Goal: Task Accomplishment & Management: Complete application form

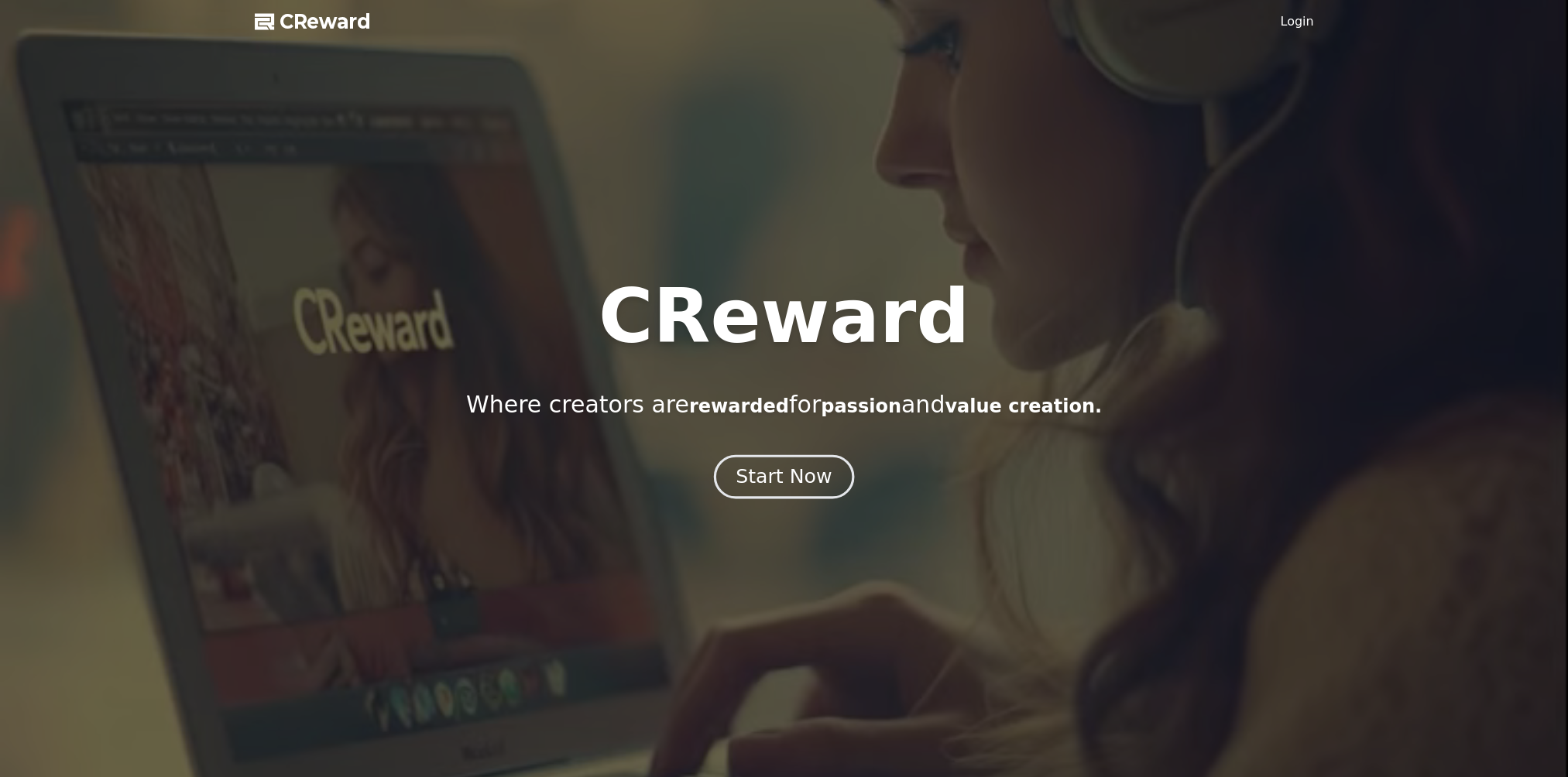
click at [773, 482] on div "Start Now" at bounding box center [783, 477] width 96 height 26
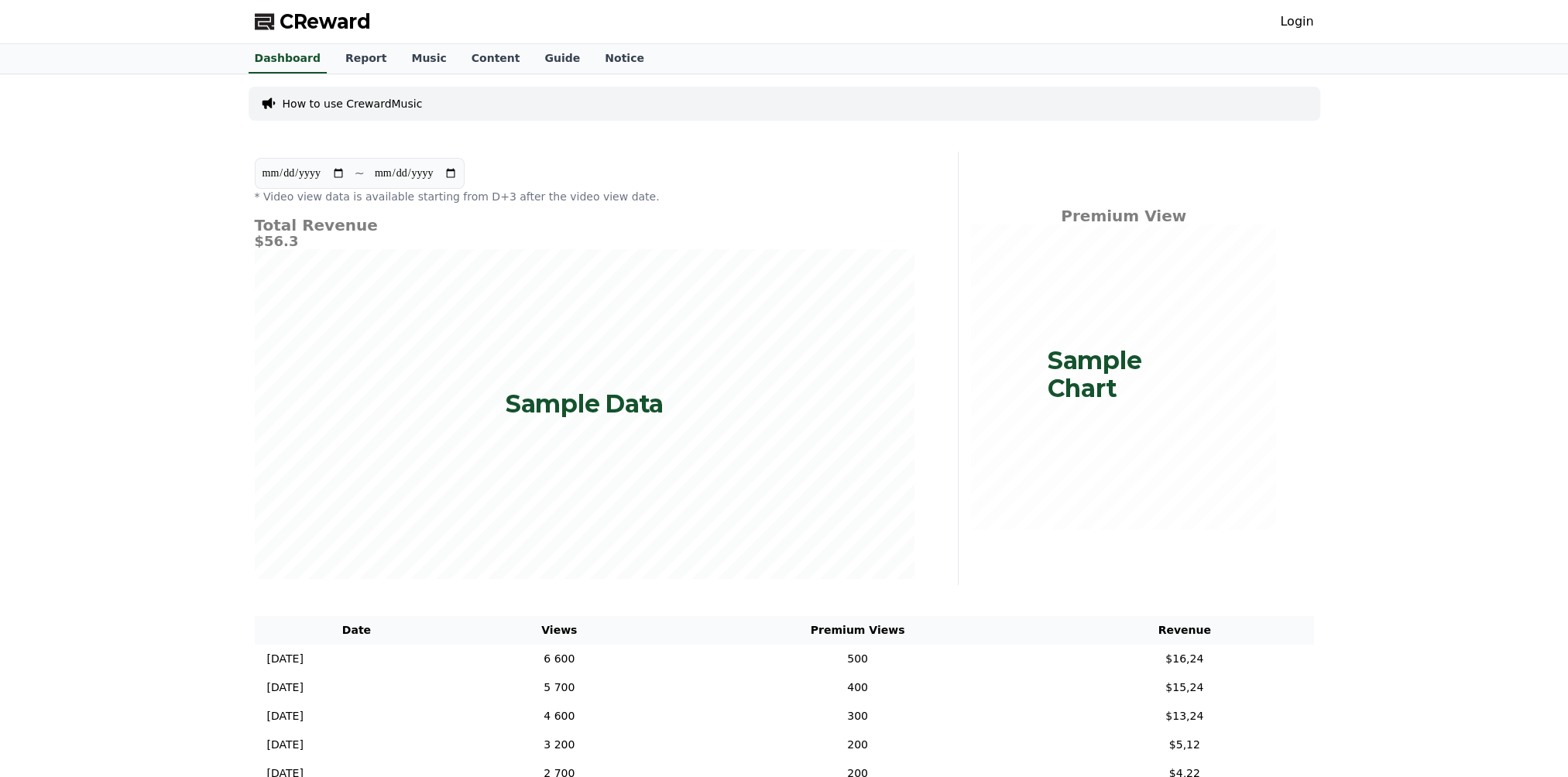
click at [1074, 362] on p "Sample Chart" at bounding box center [1124, 374] width 153 height 55
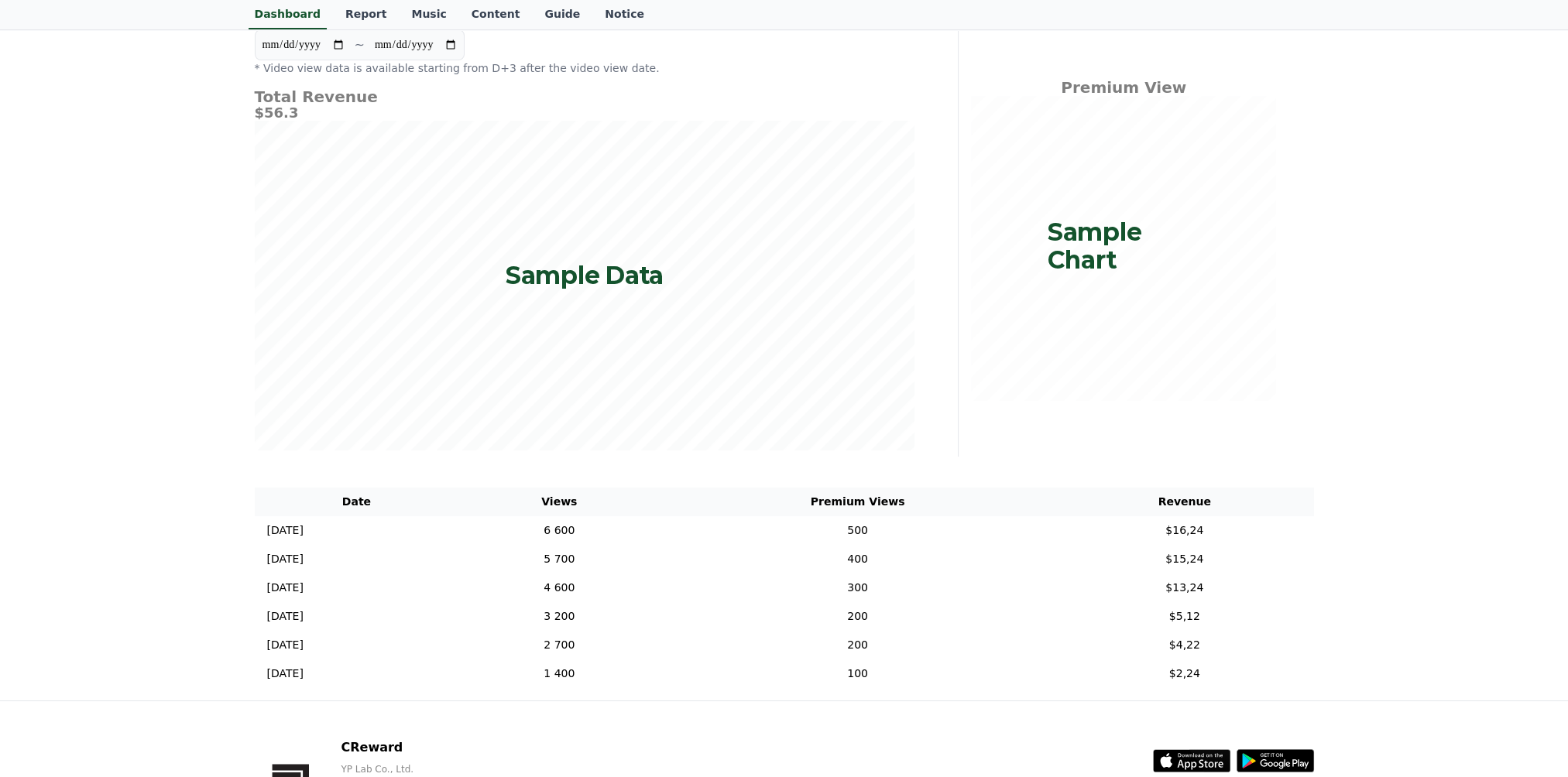
scroll to position [244, 0]
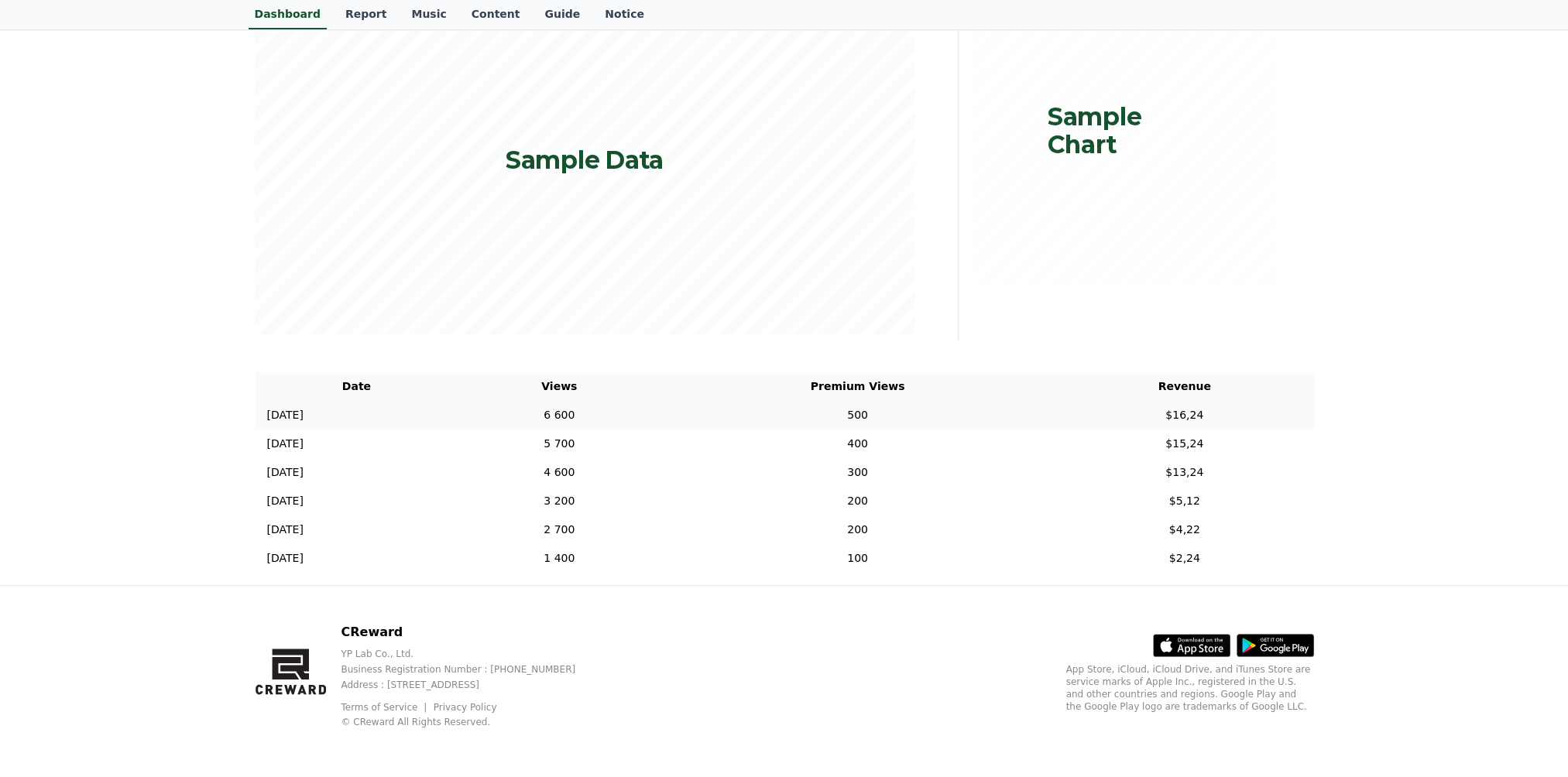
click at [1115, 405] on td "$16,24" at bounding box center [1184, 415] width 259 height 29
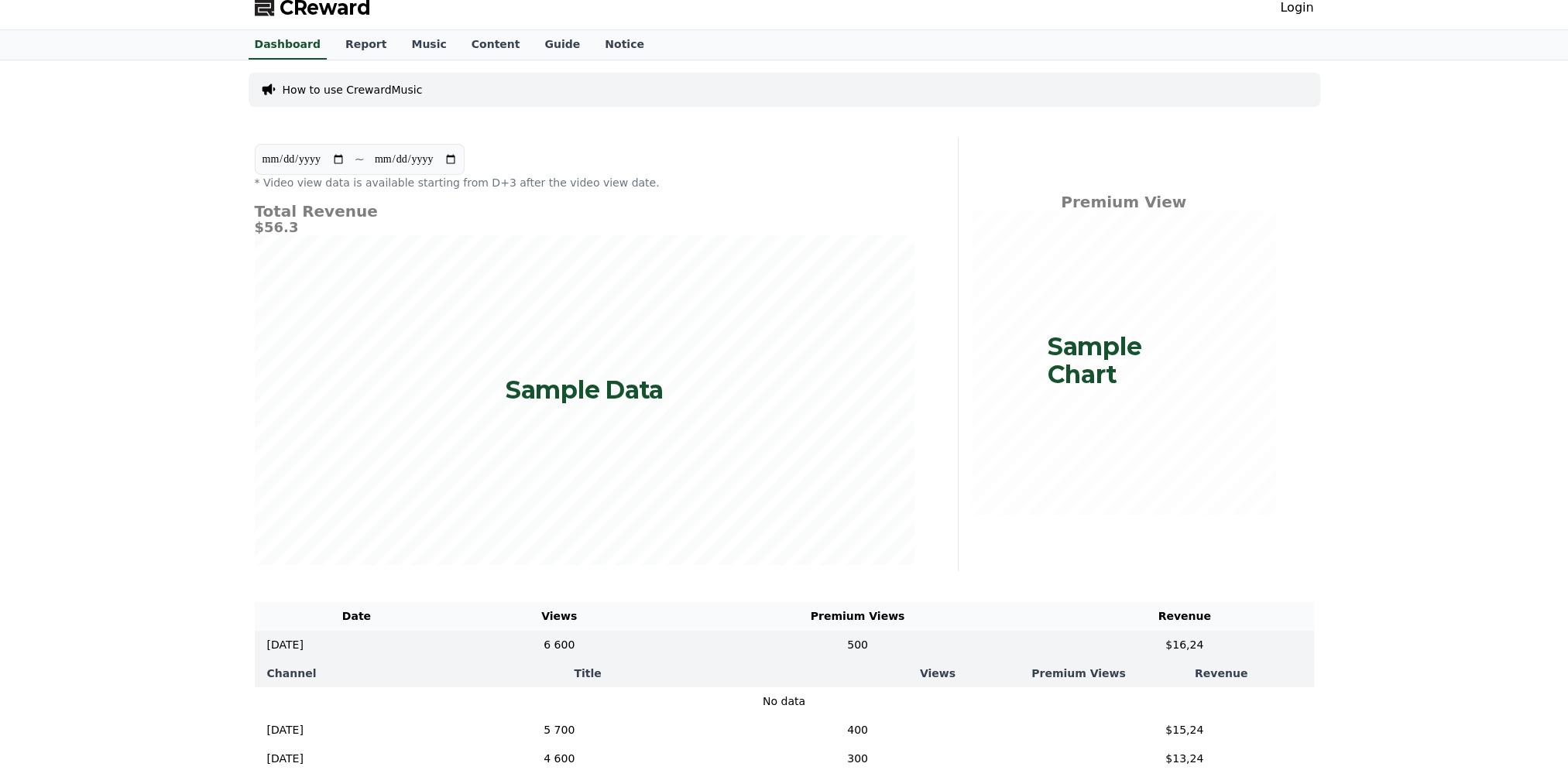
scroll to position [0, 0]
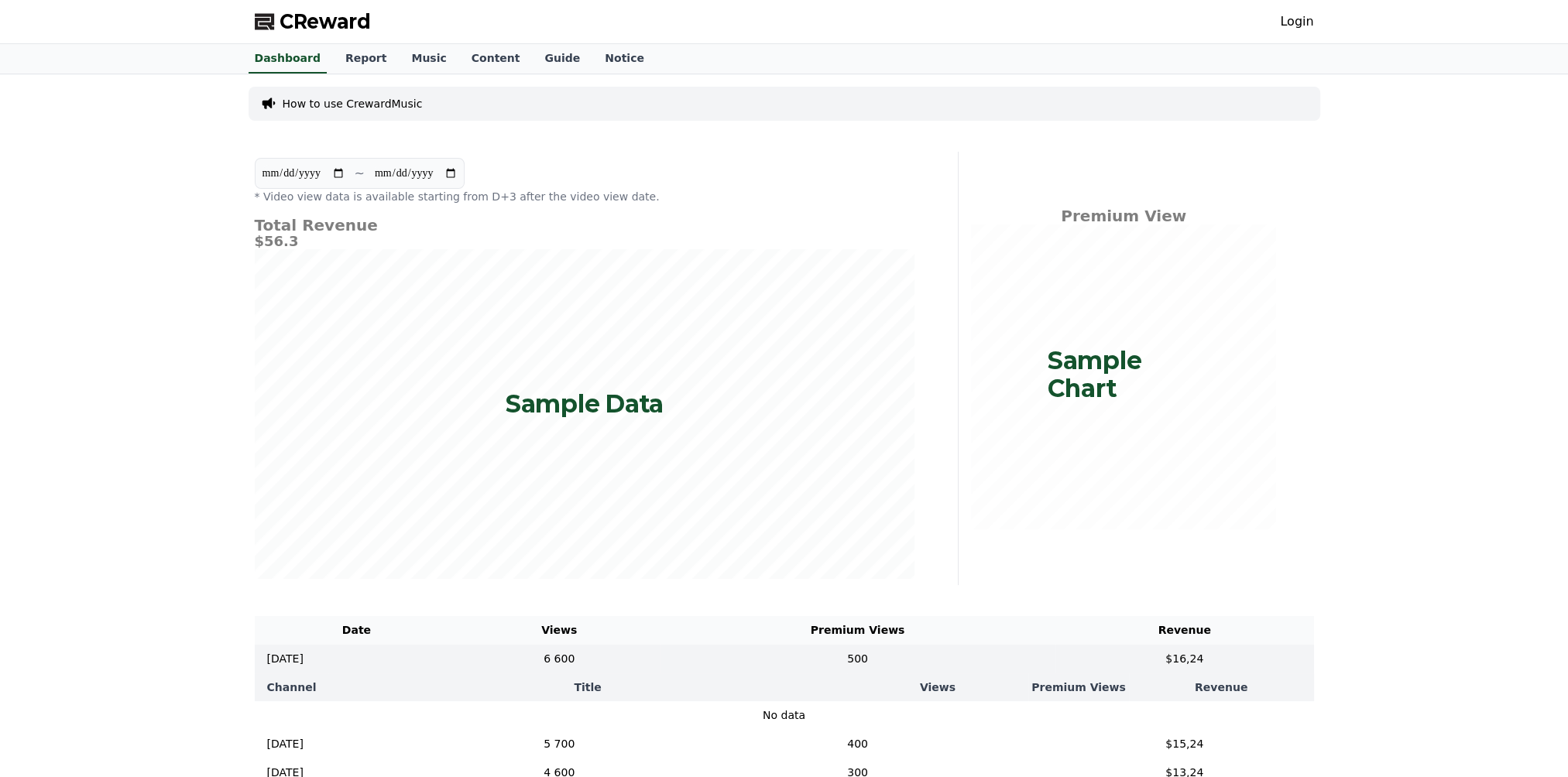
click at [1305, 23] on link "Login" at bounding box center [1296, 22] width 34 height 19
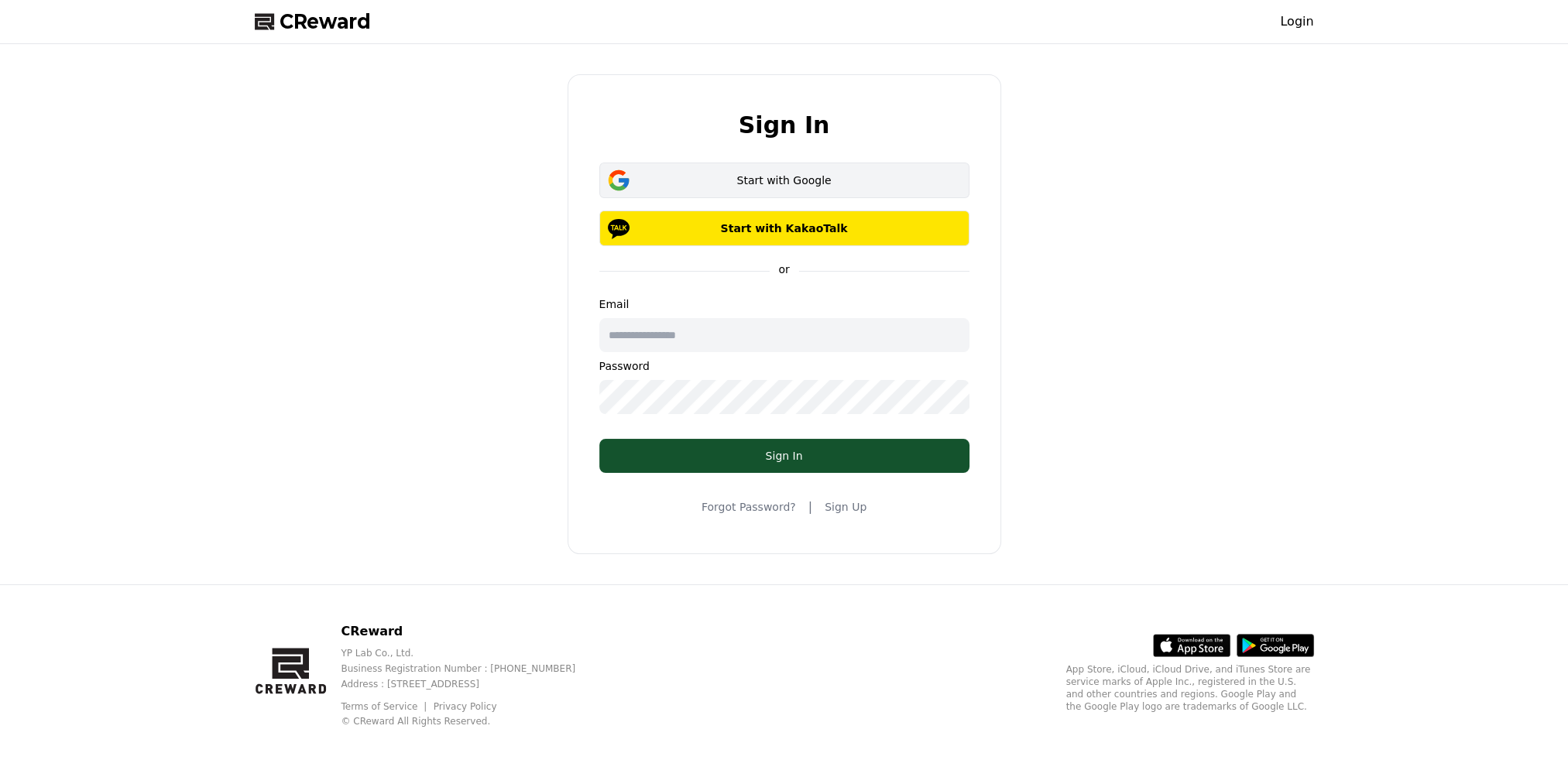
click at [839, 189] on button "Start with Google" at bounding box center [784, 181] width 370 height 36
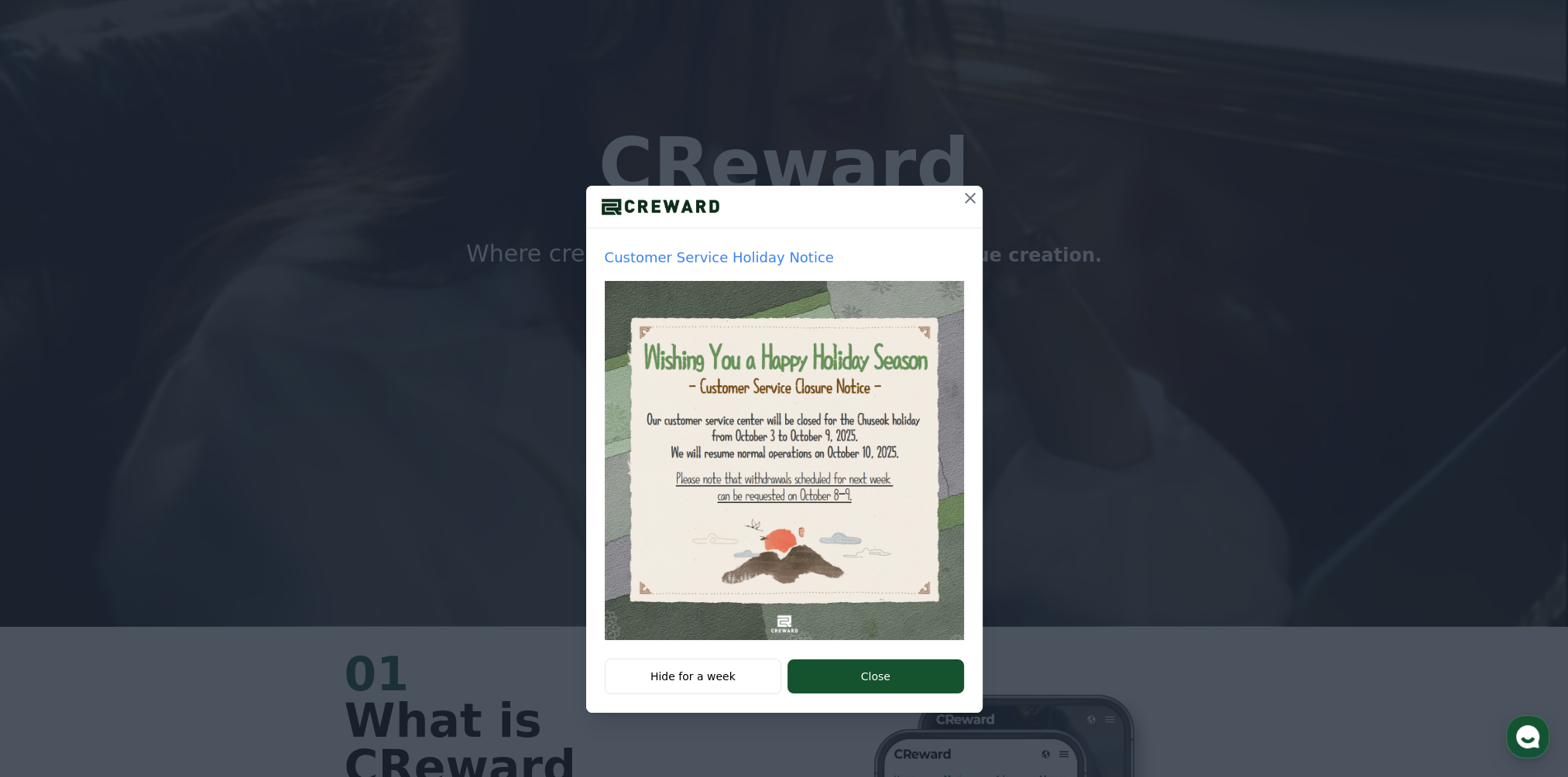
scroll to position [155, 0]
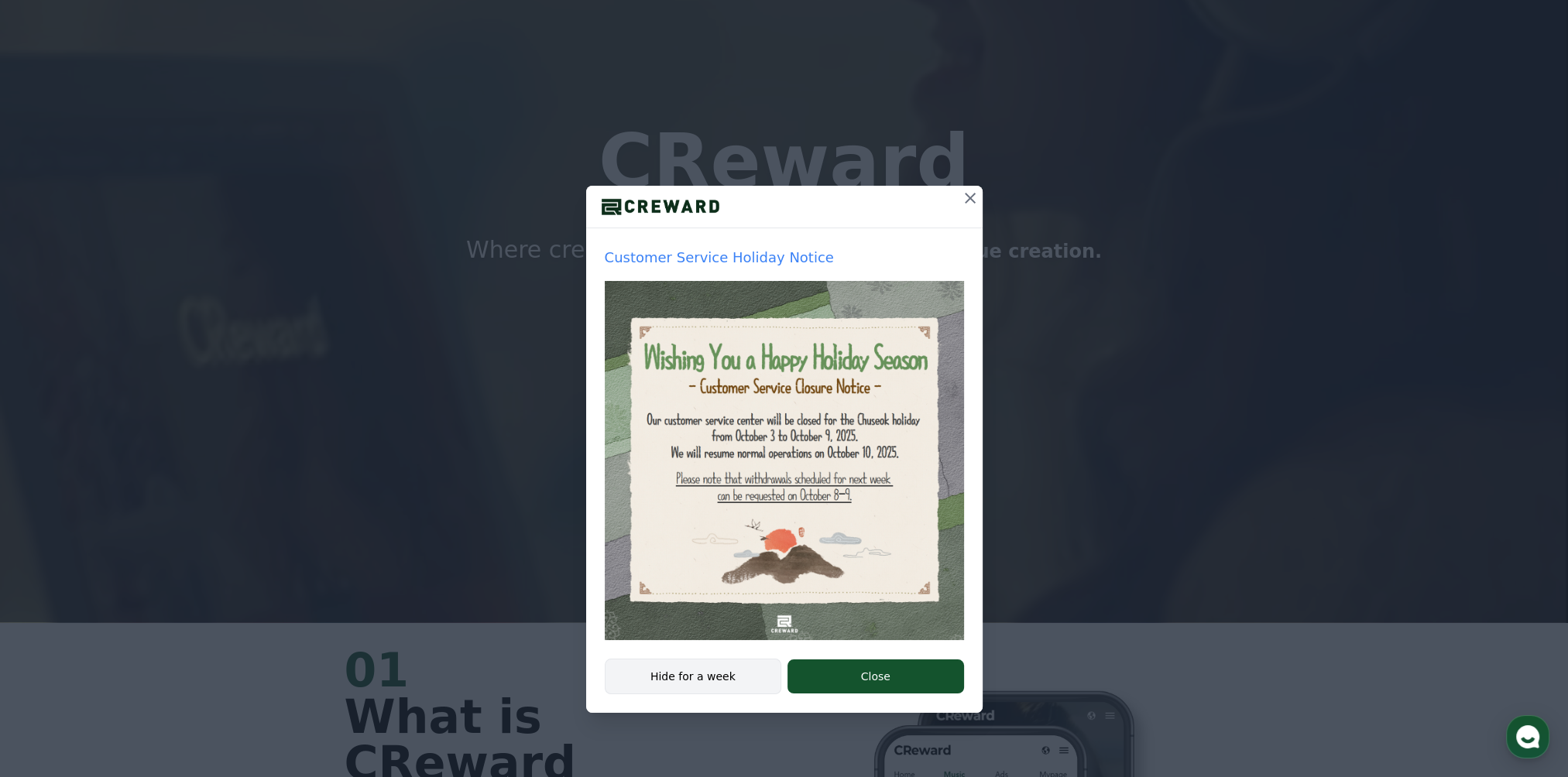
click at [748, 672] on button "Hide for a week" at bounding box center [693, 676] width 177 height 36
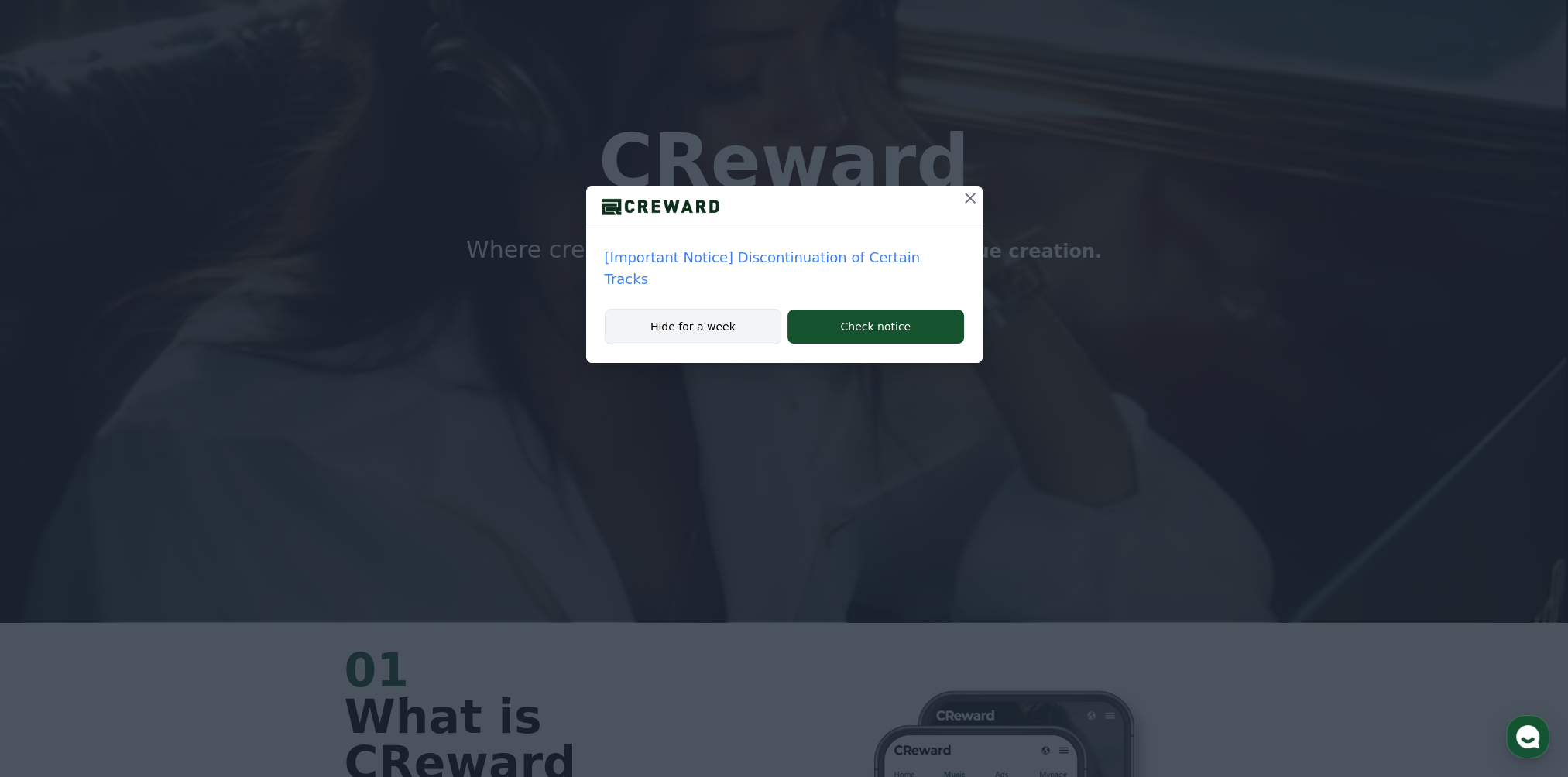
click at [756, 309] on button "Hide for a week" at bounding box center [693, 327] width 177 height 36
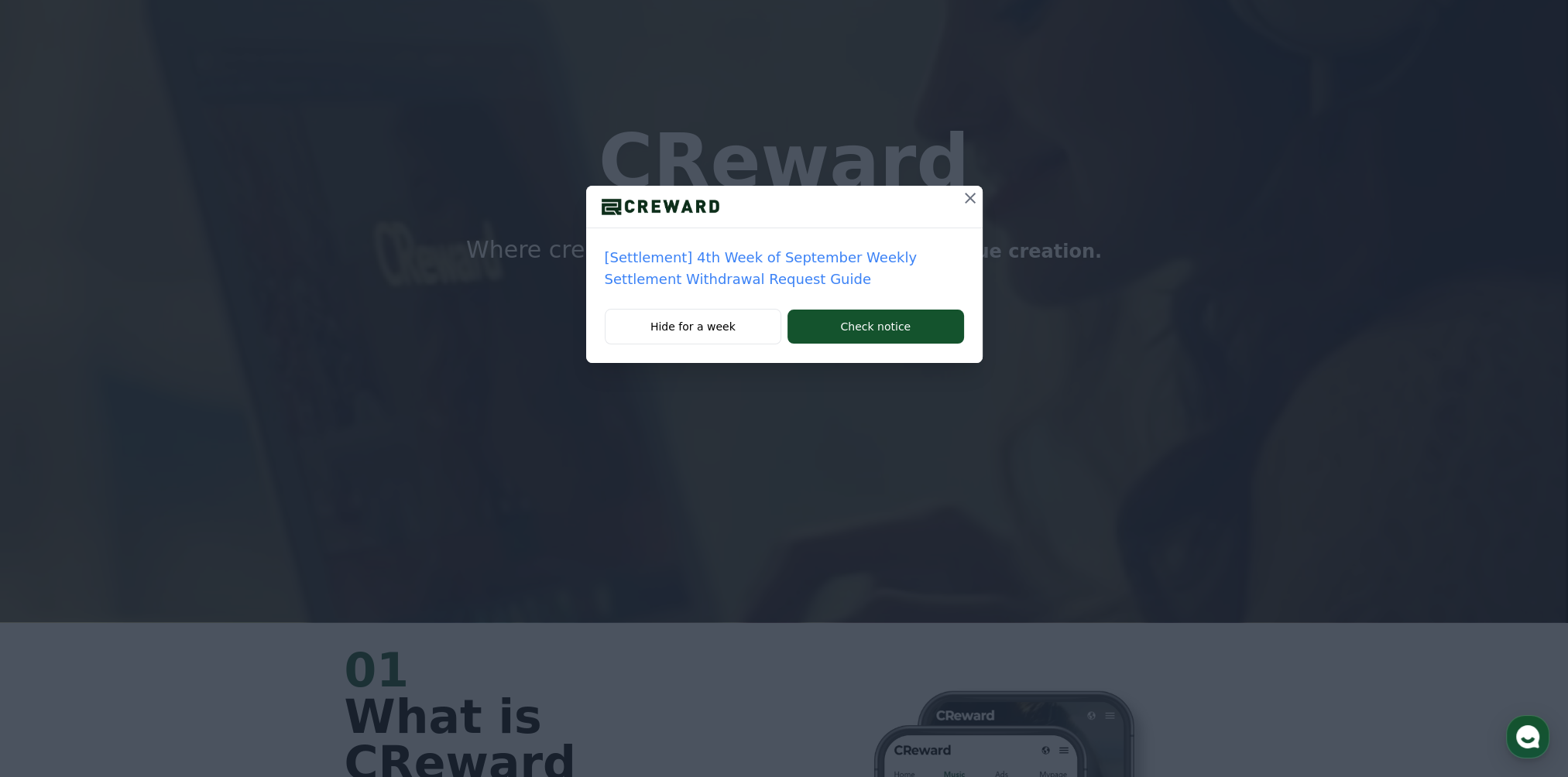
click at [969, 193] on icon at bounding box center [970, 198] width 19 height 19
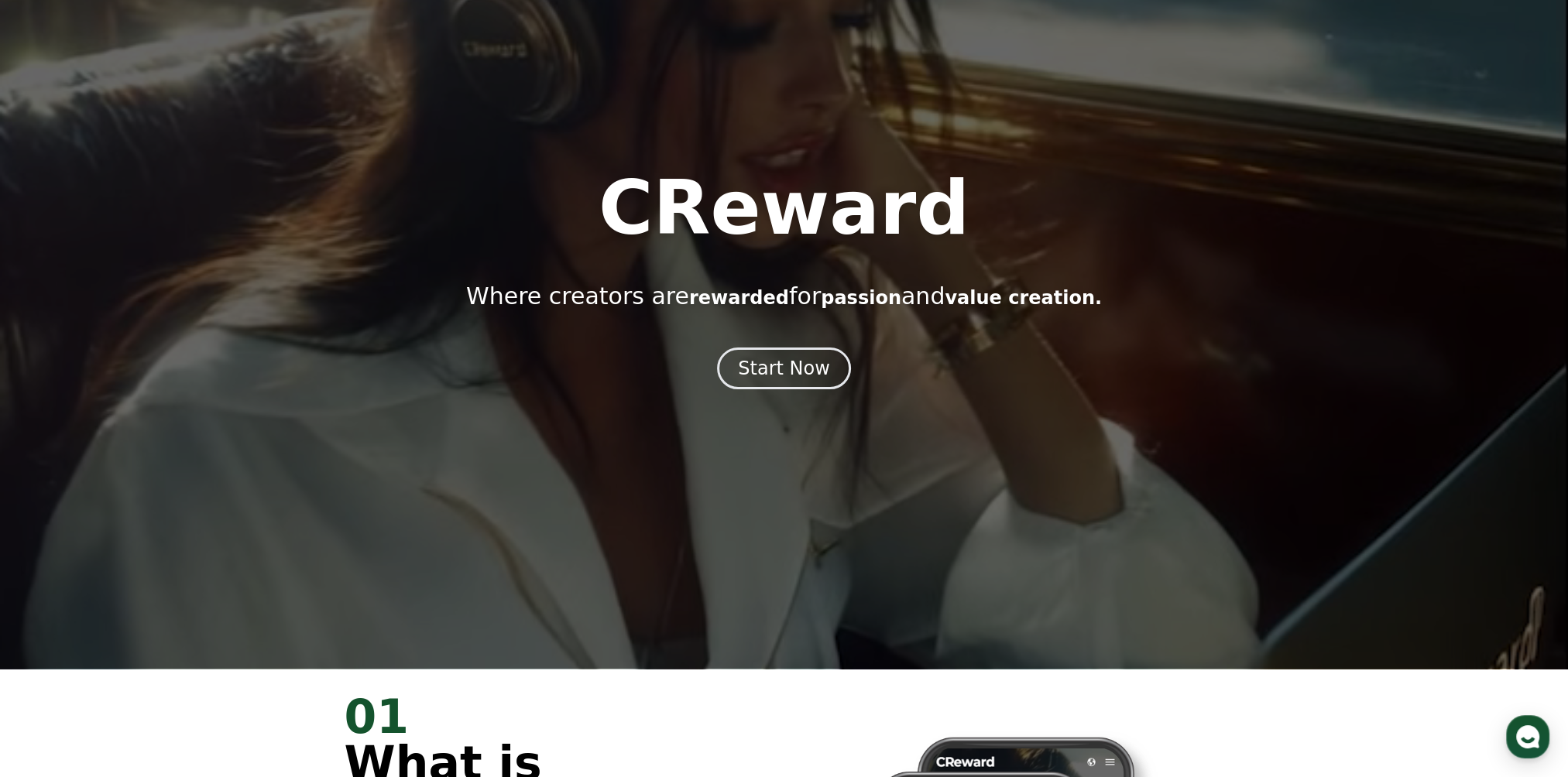
scroll to position [309, 0]
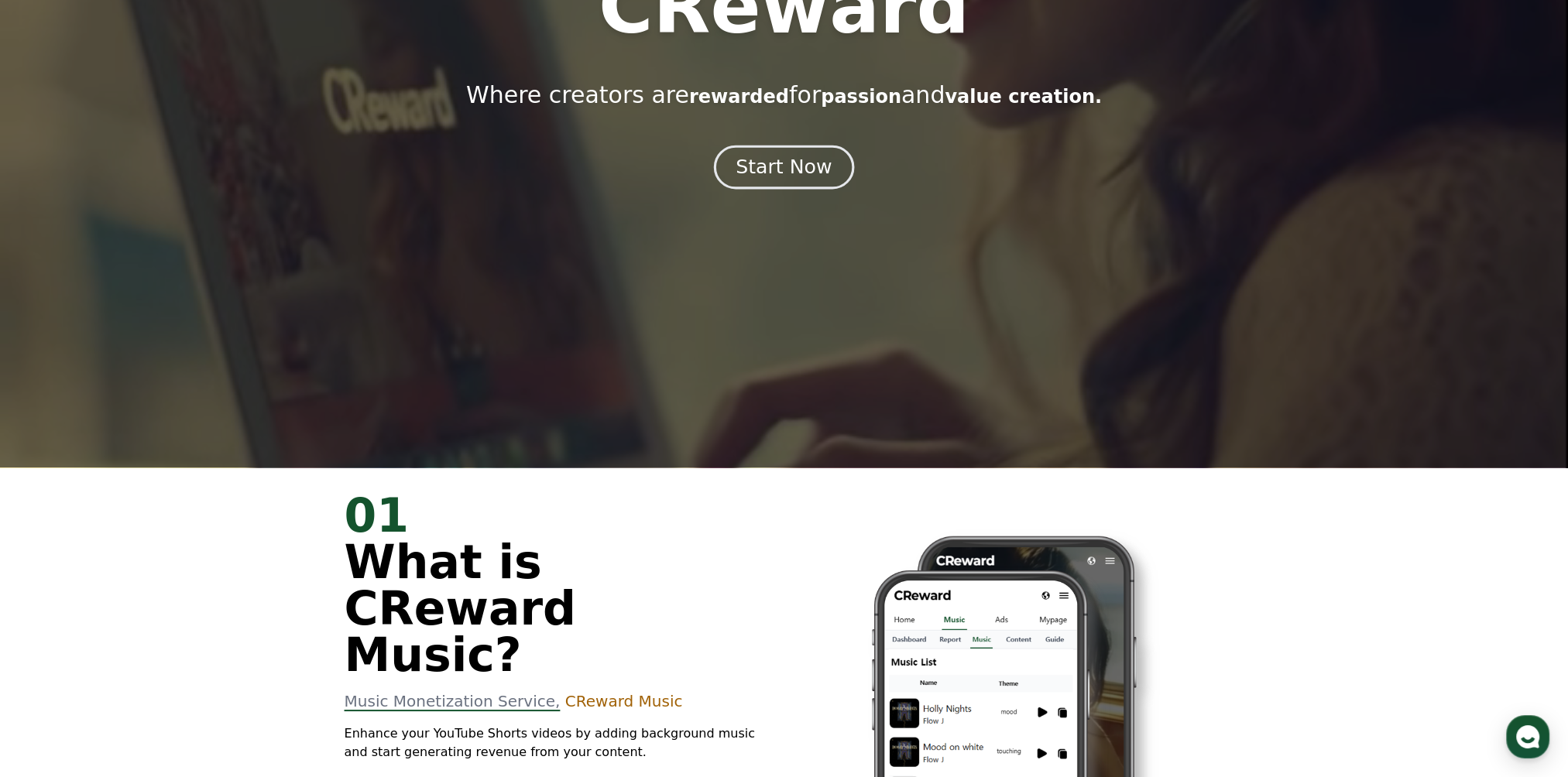
click at [790, 177] on div "Start Now" at bounding box center [783, 168] width 96 height 26
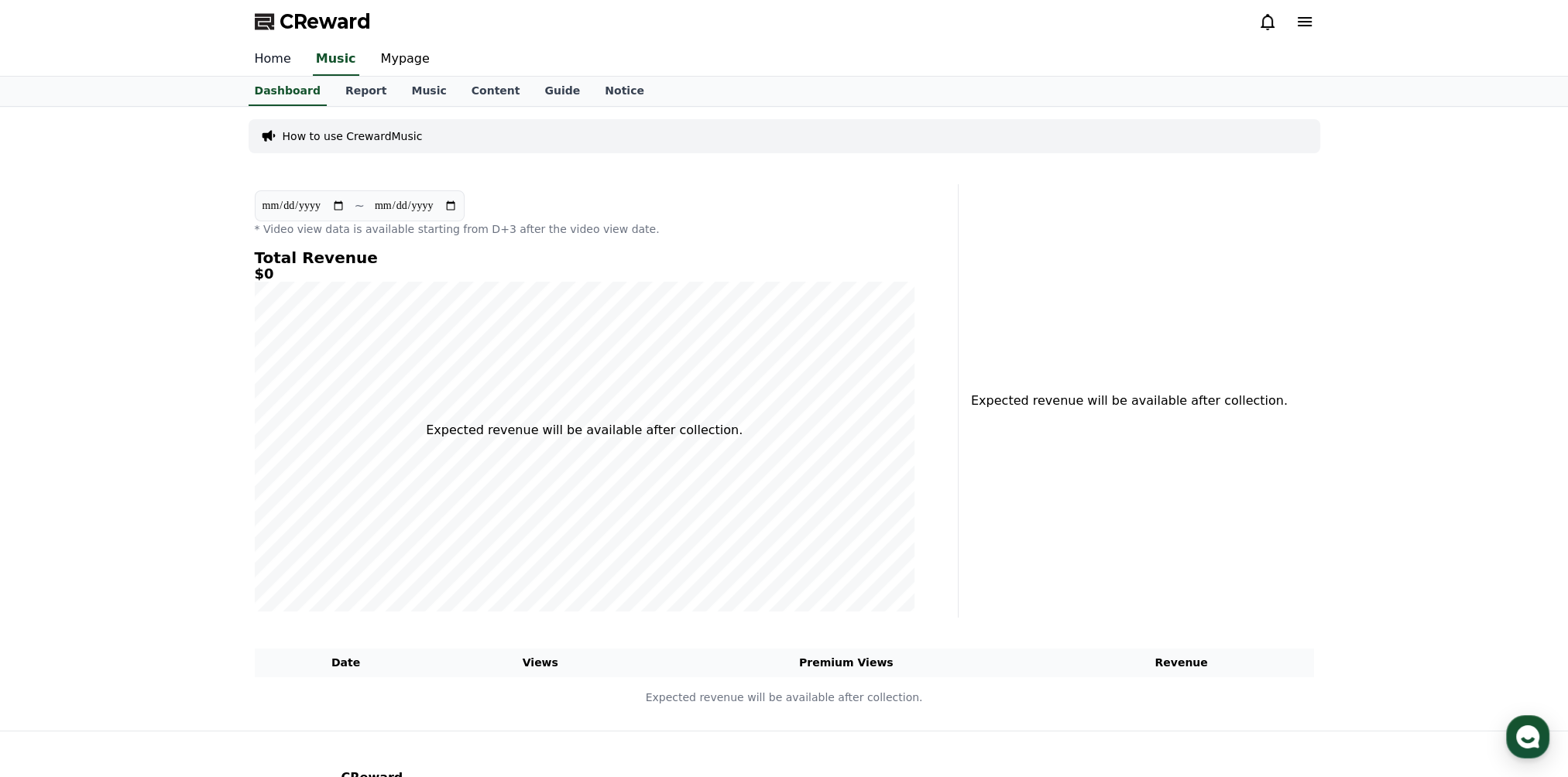
click at [289, 62] on link "Home" at bounding box center [273, 60] width 61 height 33
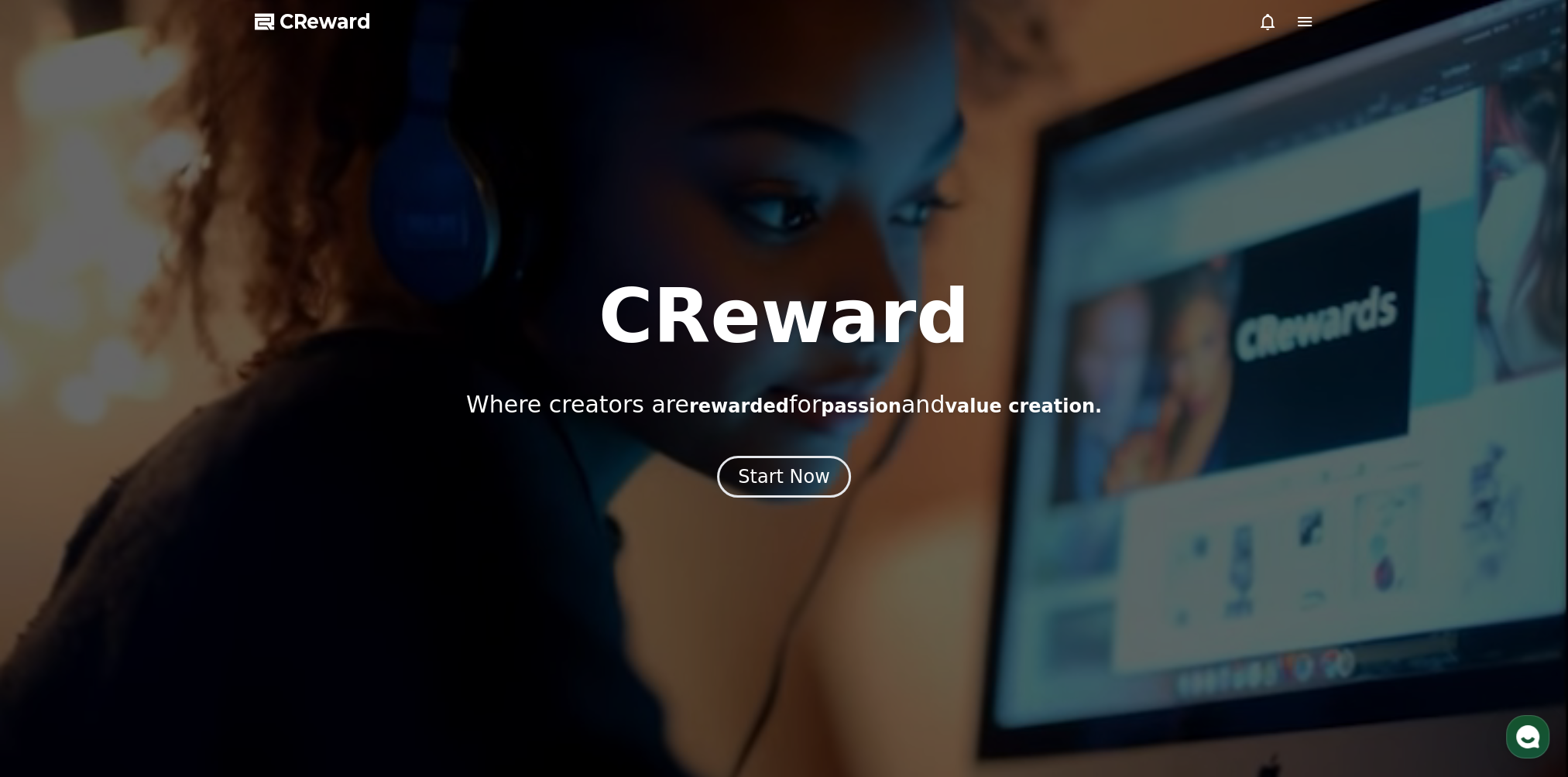
click at [1295, 23] on icon at bounding box center [1304, 22] width 19 height 19
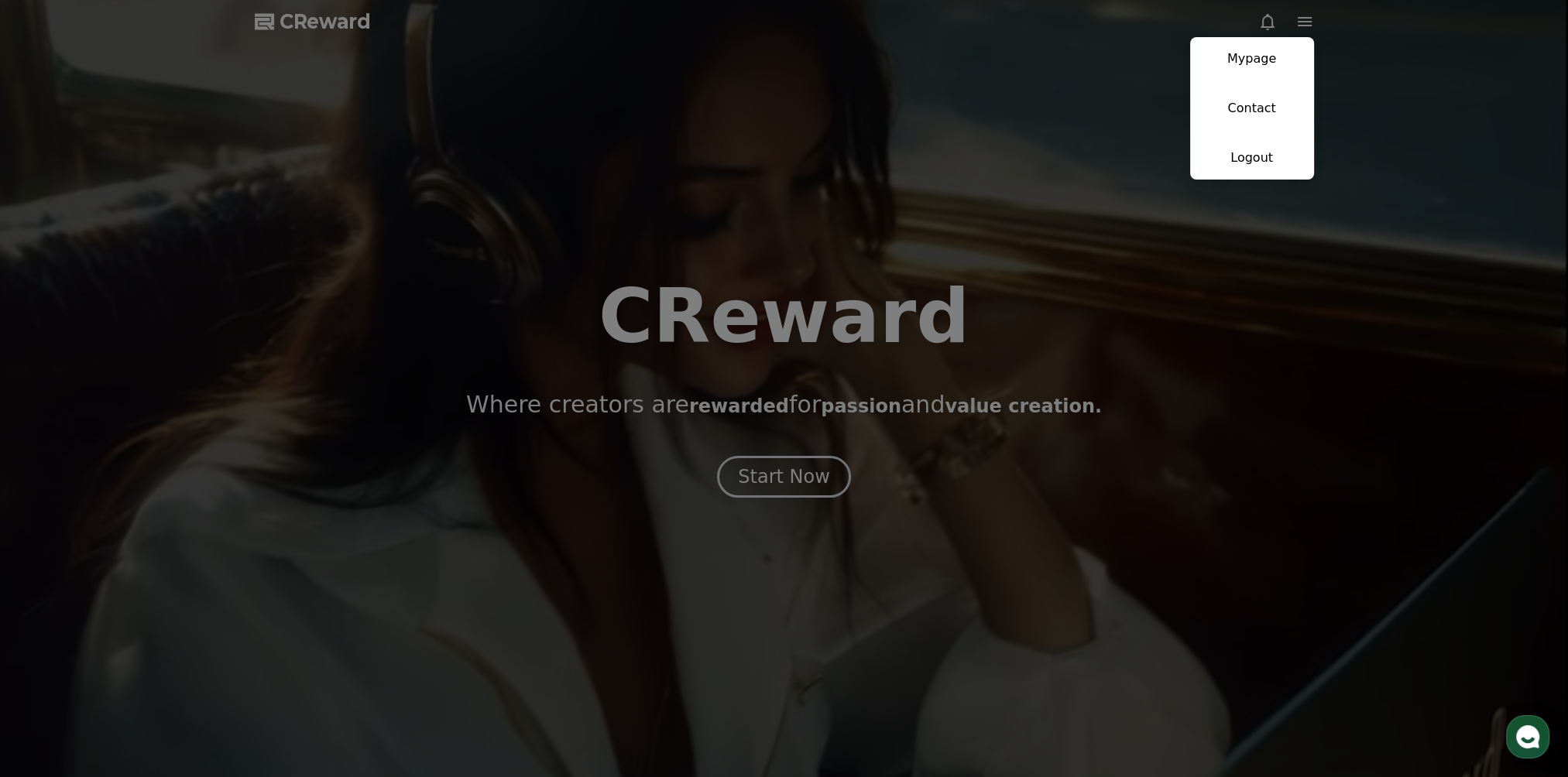
click at [1268, 55] on link "Mypage" at bounding box center [1251, 59] width 124 height 44
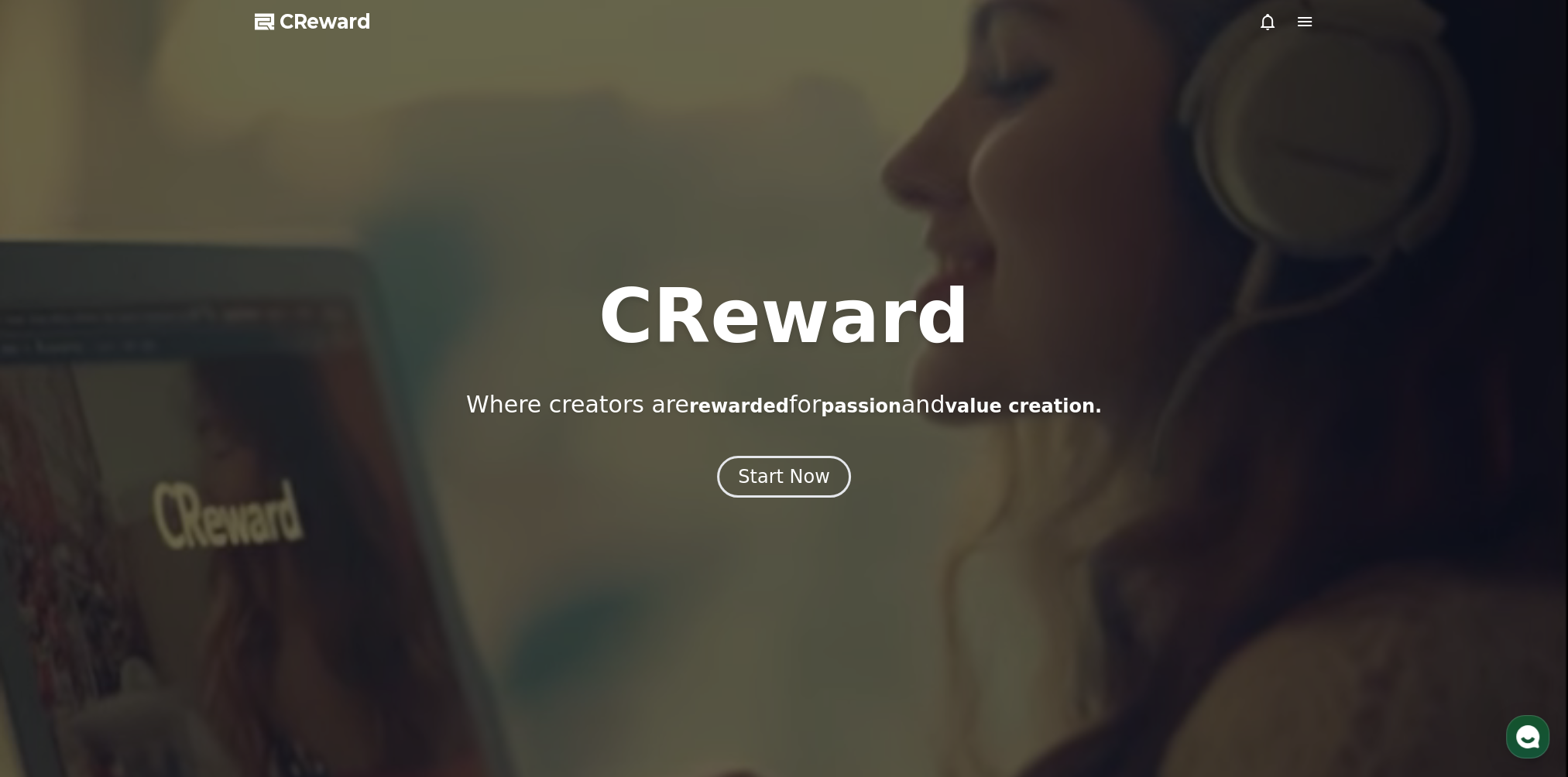
select select "**********"
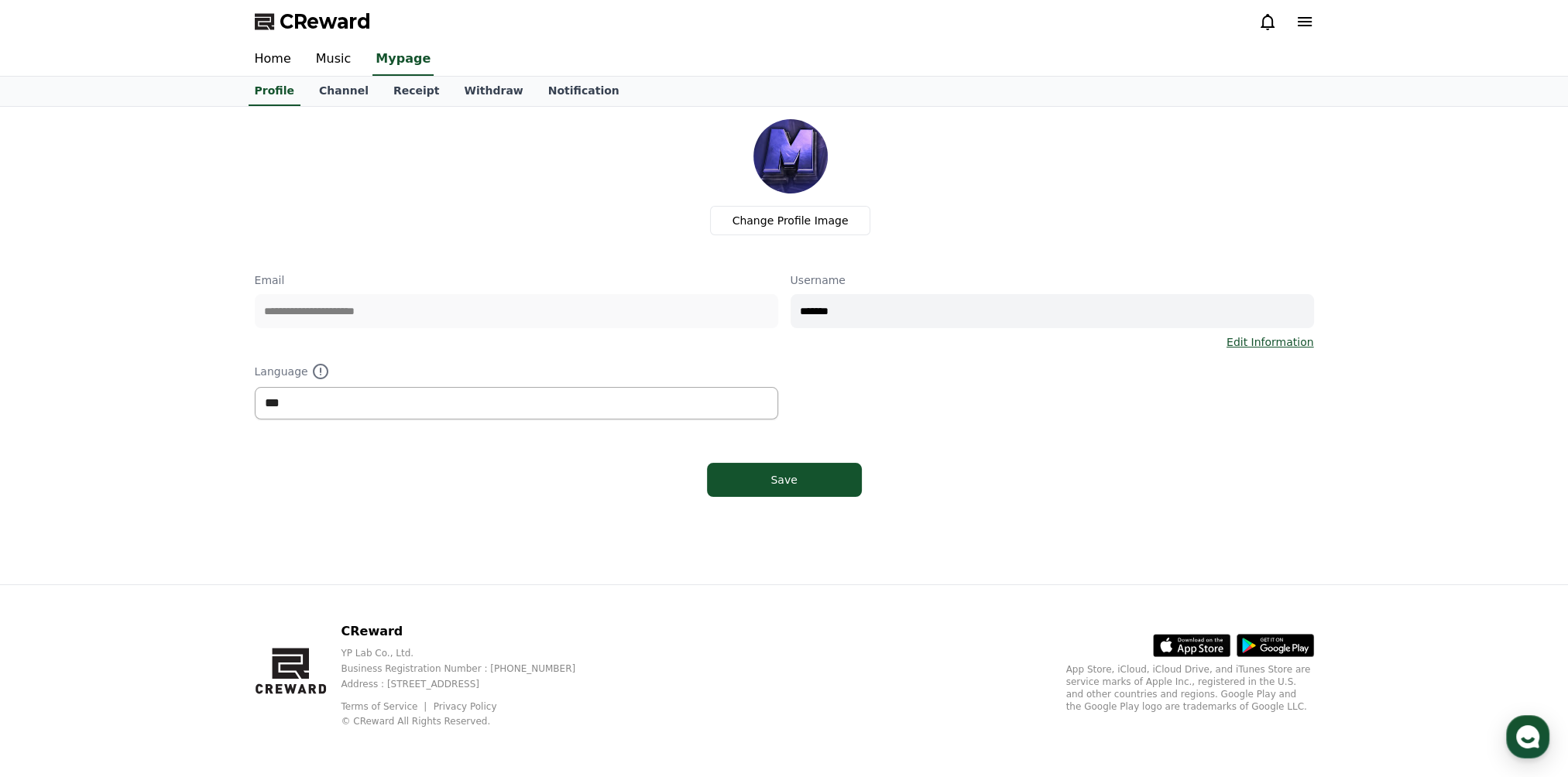
click at [728, 407] on select "*** ******* ***" at bounding box center [516, 404] width 523 height 33
click at [560, 367] on p "Language" at bounding box center [516, 372] width 523 height 19
click at [332, 89] on link "Channel" at bounding box center [343, 91] width 74 height 30
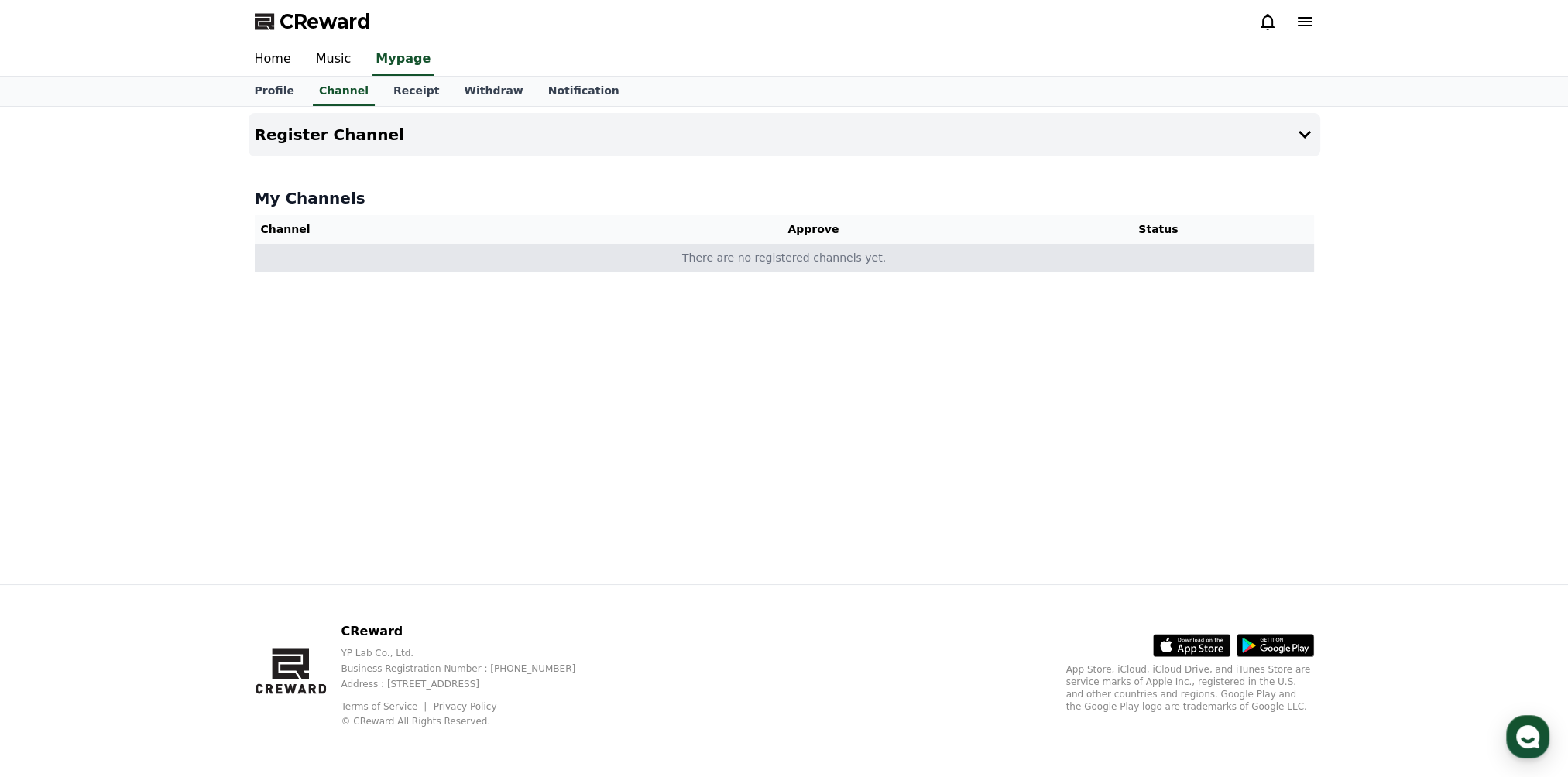
click at [848, 260] on td "There are no registered channels yet." at bounding box center [784, 258] width 1059 height 29
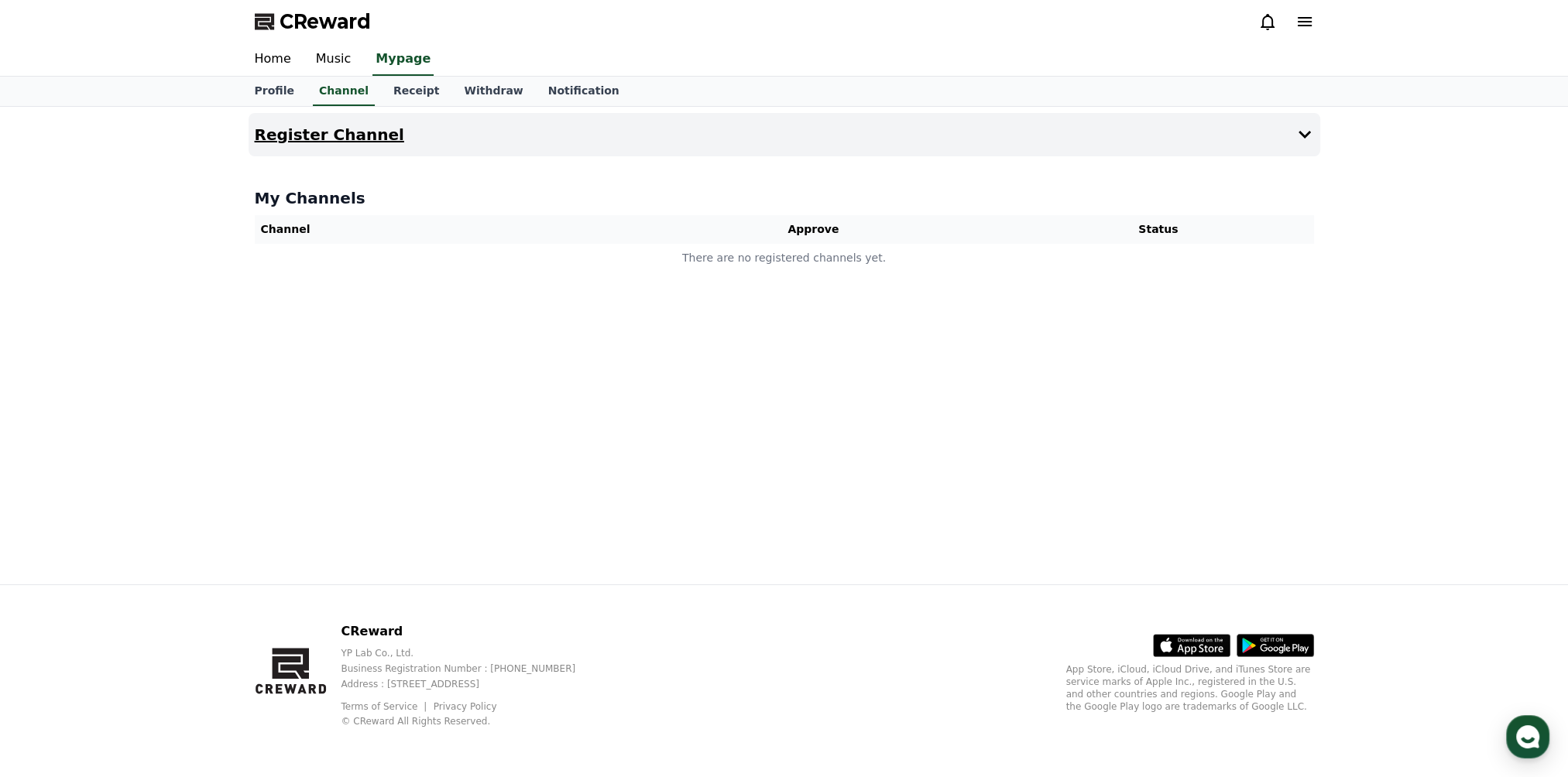
click at [417, 132] on button "Register Channel" at bounding box center [784, 135] width 1071 height 44
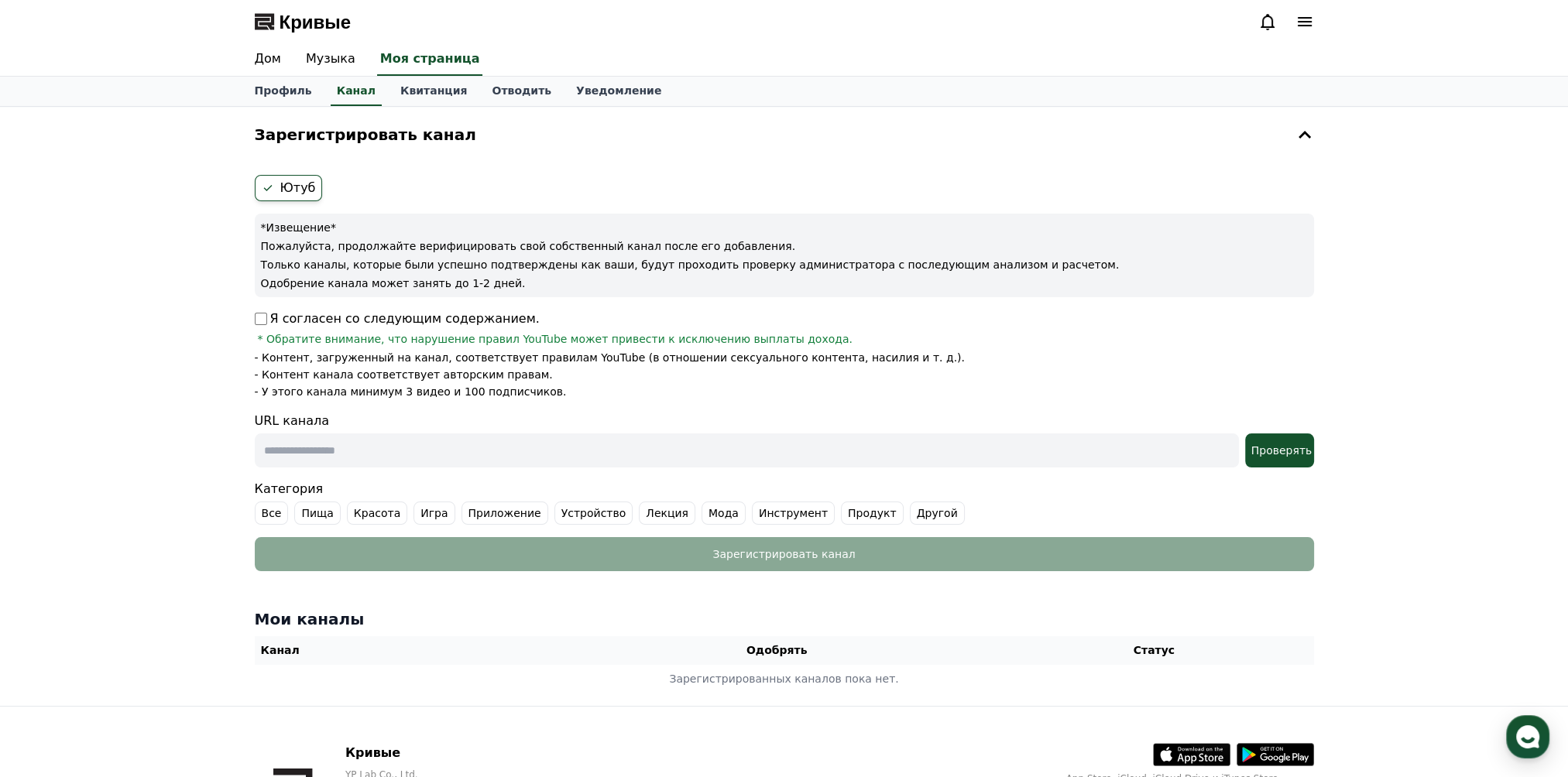
click at [368, 447] on input "text" at bounding box center [747, 450] width 984 height 34
drag, startPoint x: 1210, startPoint y: 341, endPoint x: 1173, endPoint y: 345, distance: 37.2
click at [1208, 341] on div "Я согласен со следующим содержанием. * Обратите внимание, что нарушение правил …" at bounding box center [784, 328] width 1059 height 37
click at [630, 436] on input "text" at bounding box center [747, 450] width 984 height 34
paste input "**********"
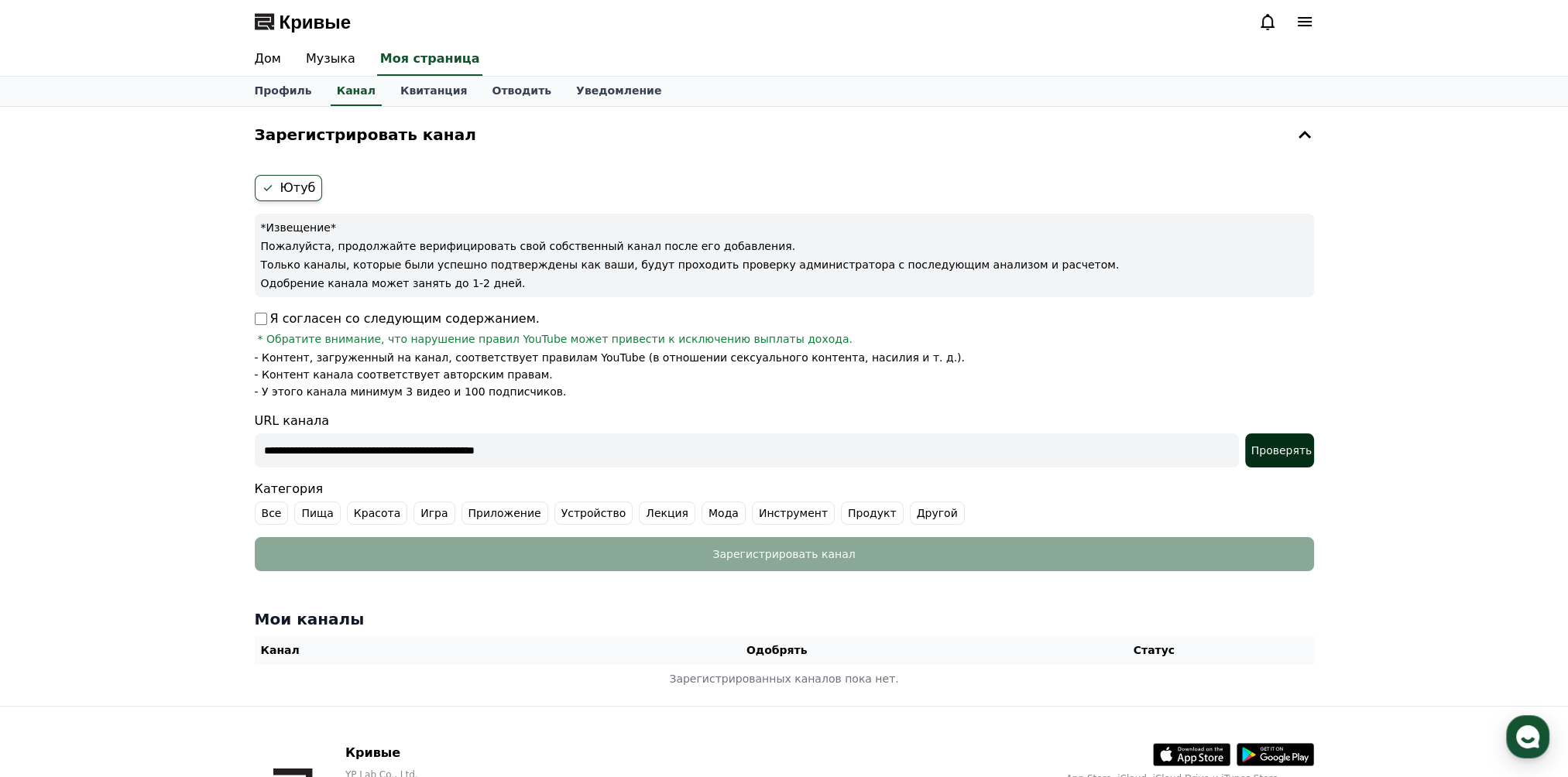
type input "**********"
click at [1298, 456] on div "Проверять" at bounding box center [1280, 450] width 56 height 16
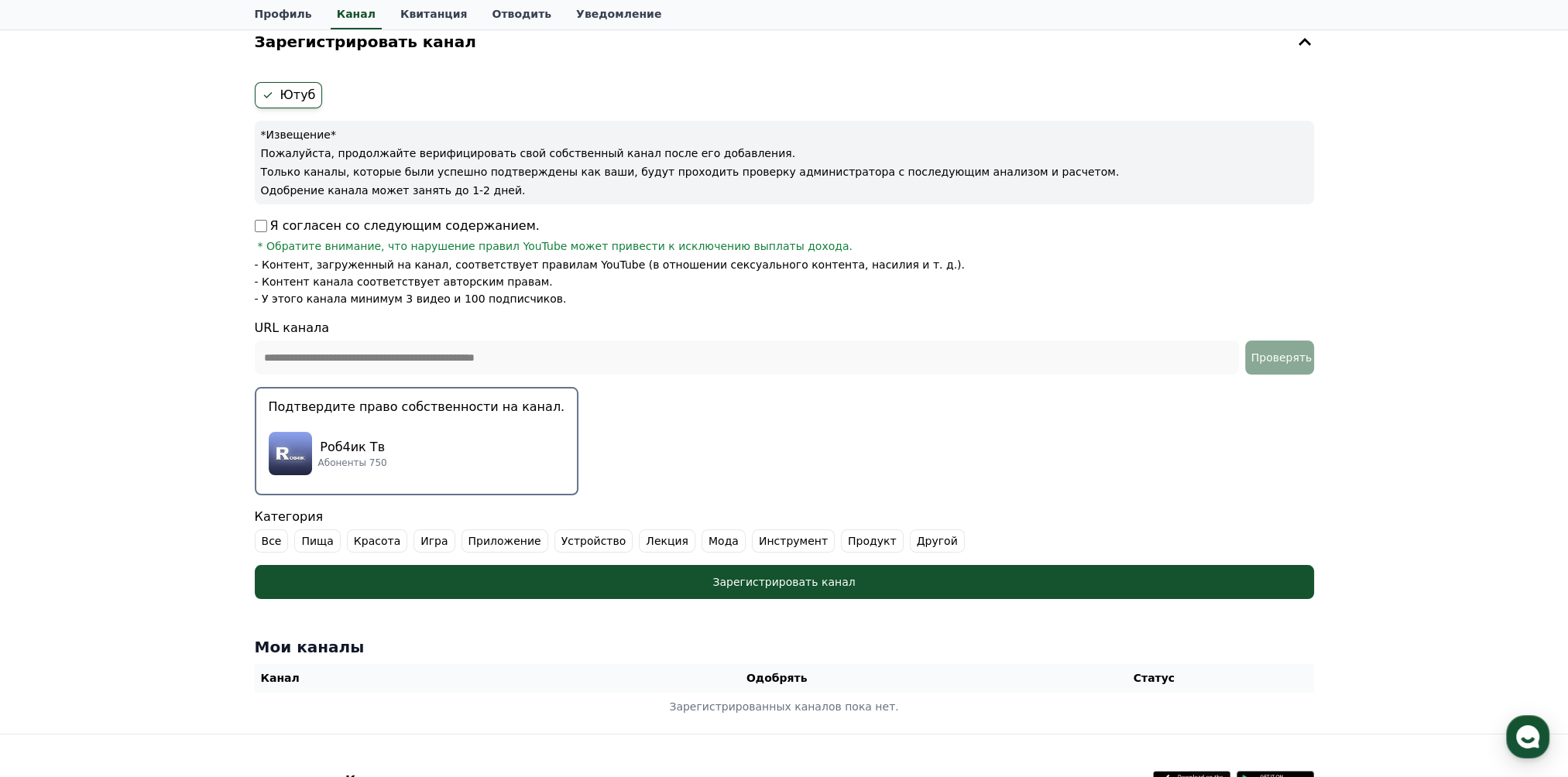
scroll to position [155, 0]
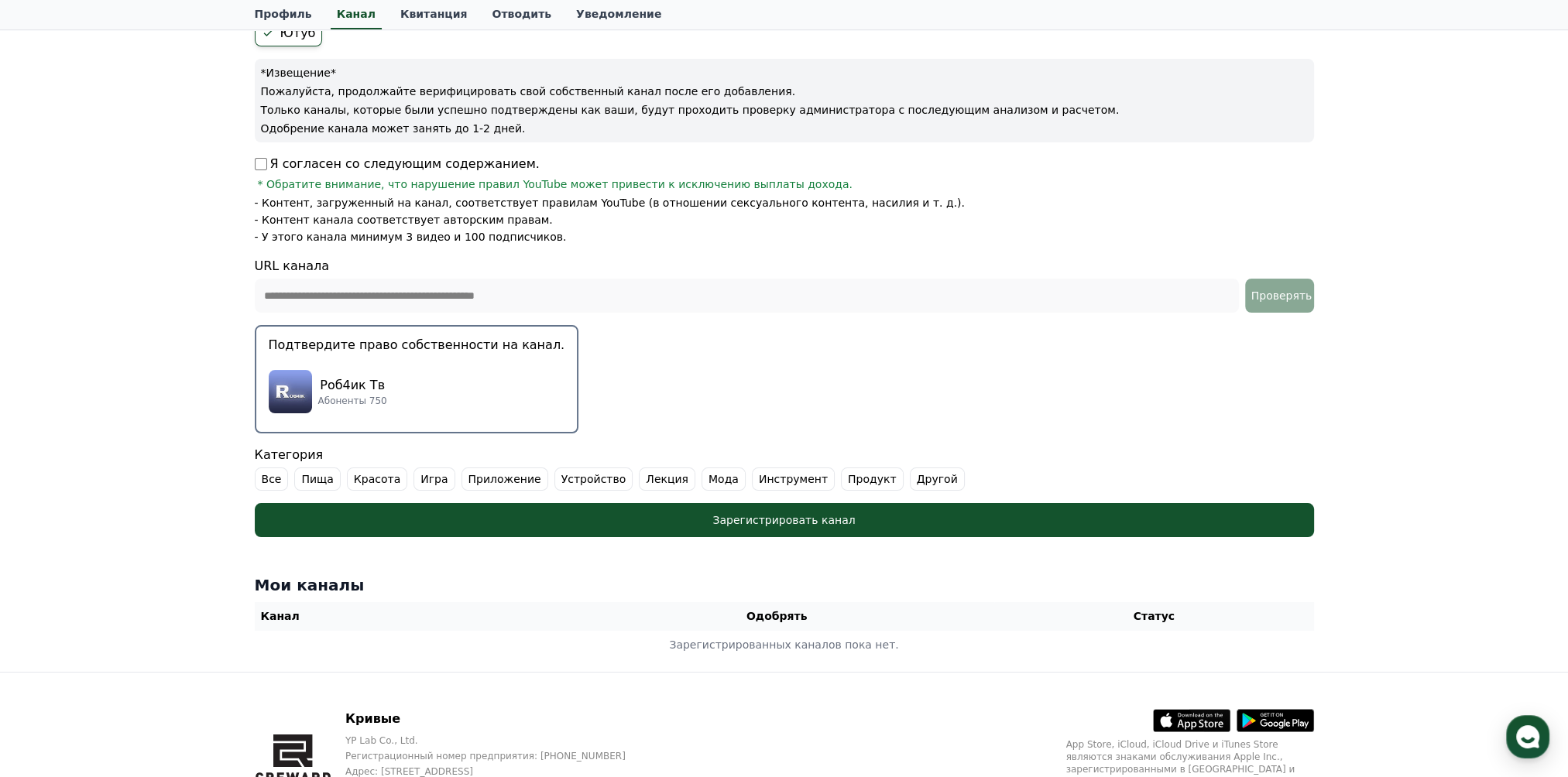
click at [430, 388] on div "Роб4ик Тв Абоненты 750" at bounding box center [417, 391] width 296 height 62
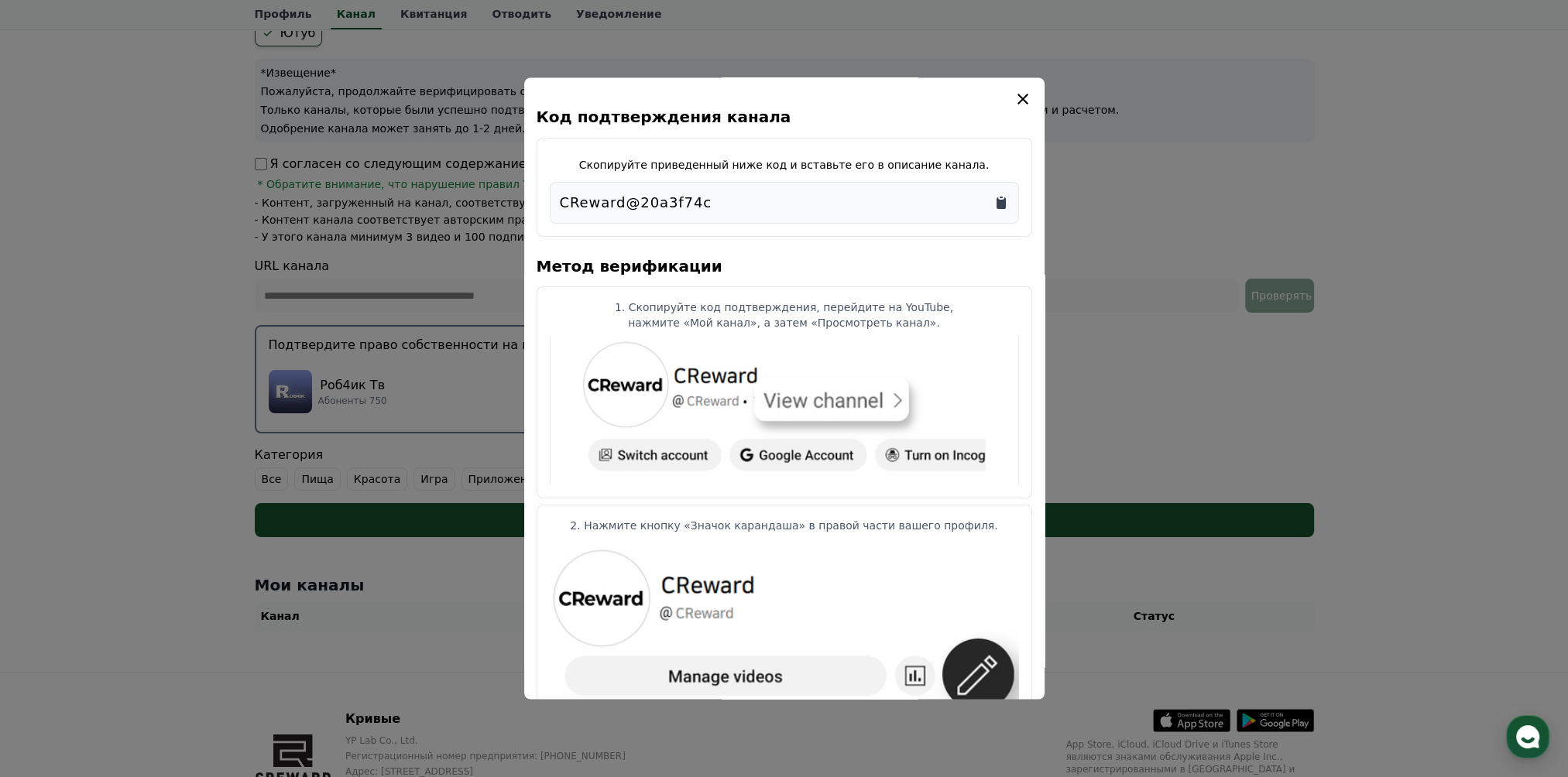
click at [997, 204] on icon "Копировать в буфер" at bounding box center [1001, 203] width 9 height 12
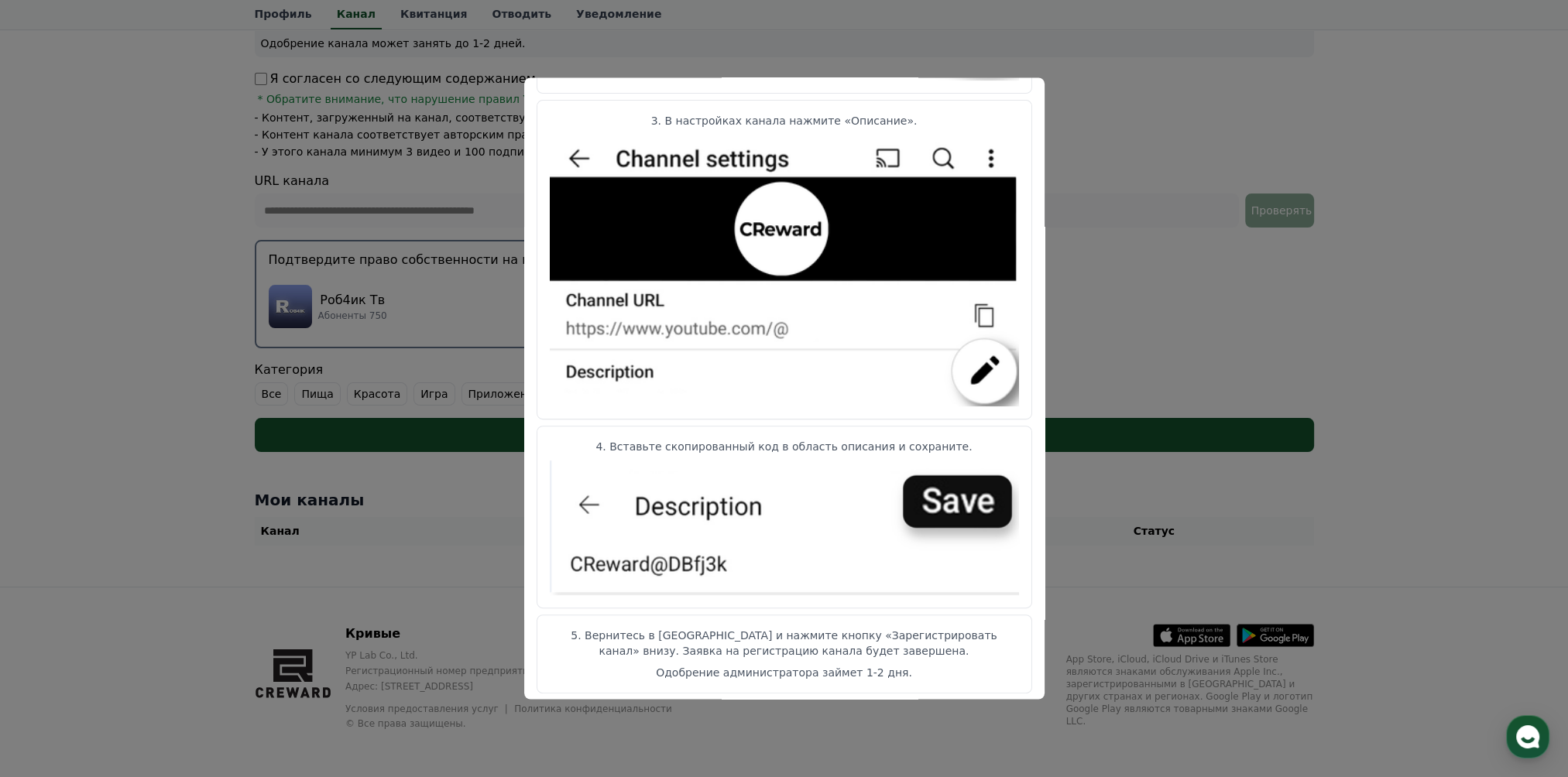
scroll to position [642, 0]
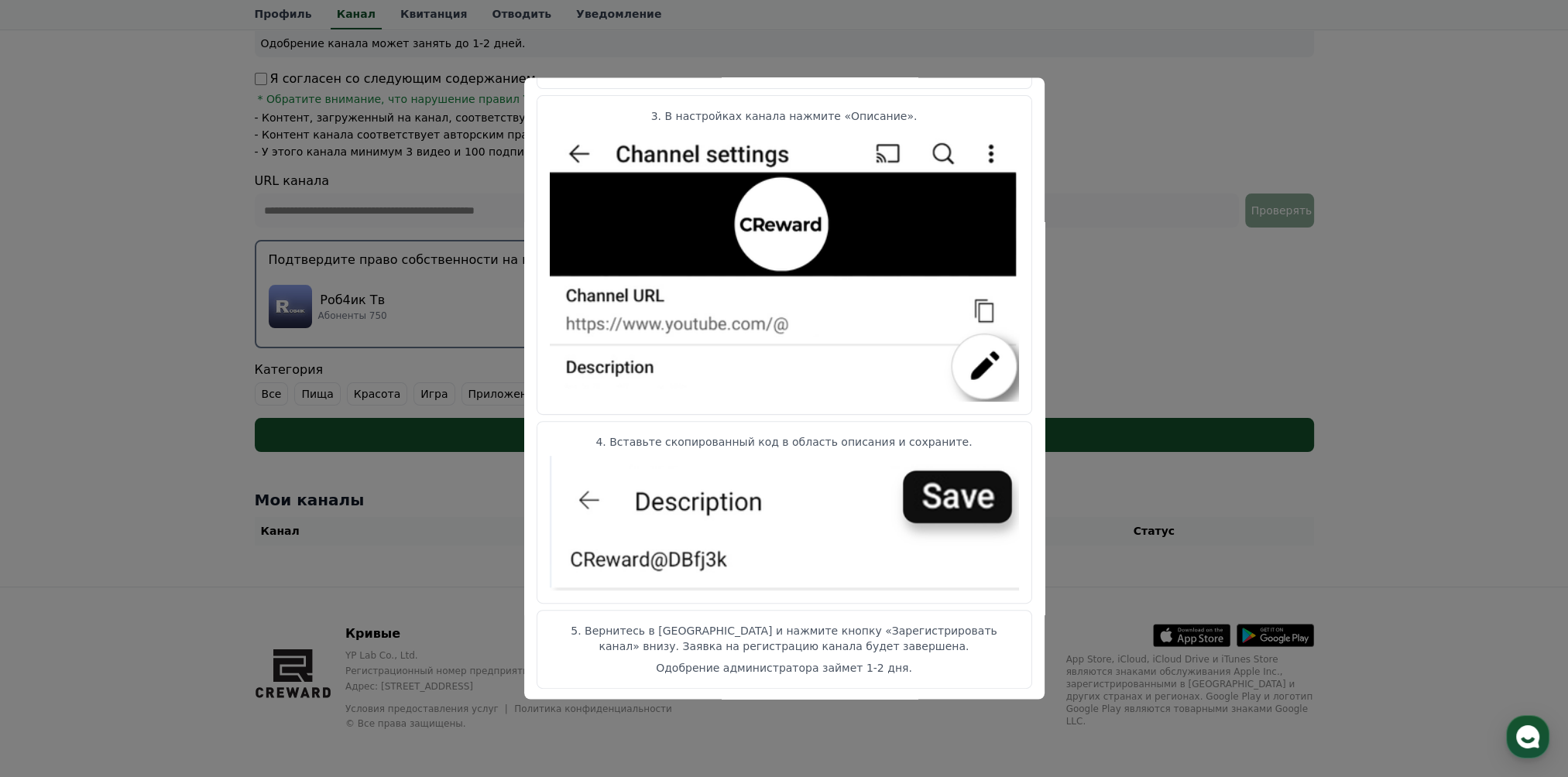
click at [608, 624] on font "5. Вернитесь в [GEOGRAPHIC_DATA] и нажмите кнопку «Зарегистрировать канал» вниз…" at bounding box center [784, 638] width 427 height 28
click at [1121, 175] on button "закрыть модальное окно" at bounding box center [784, 388] width 1568 height 777
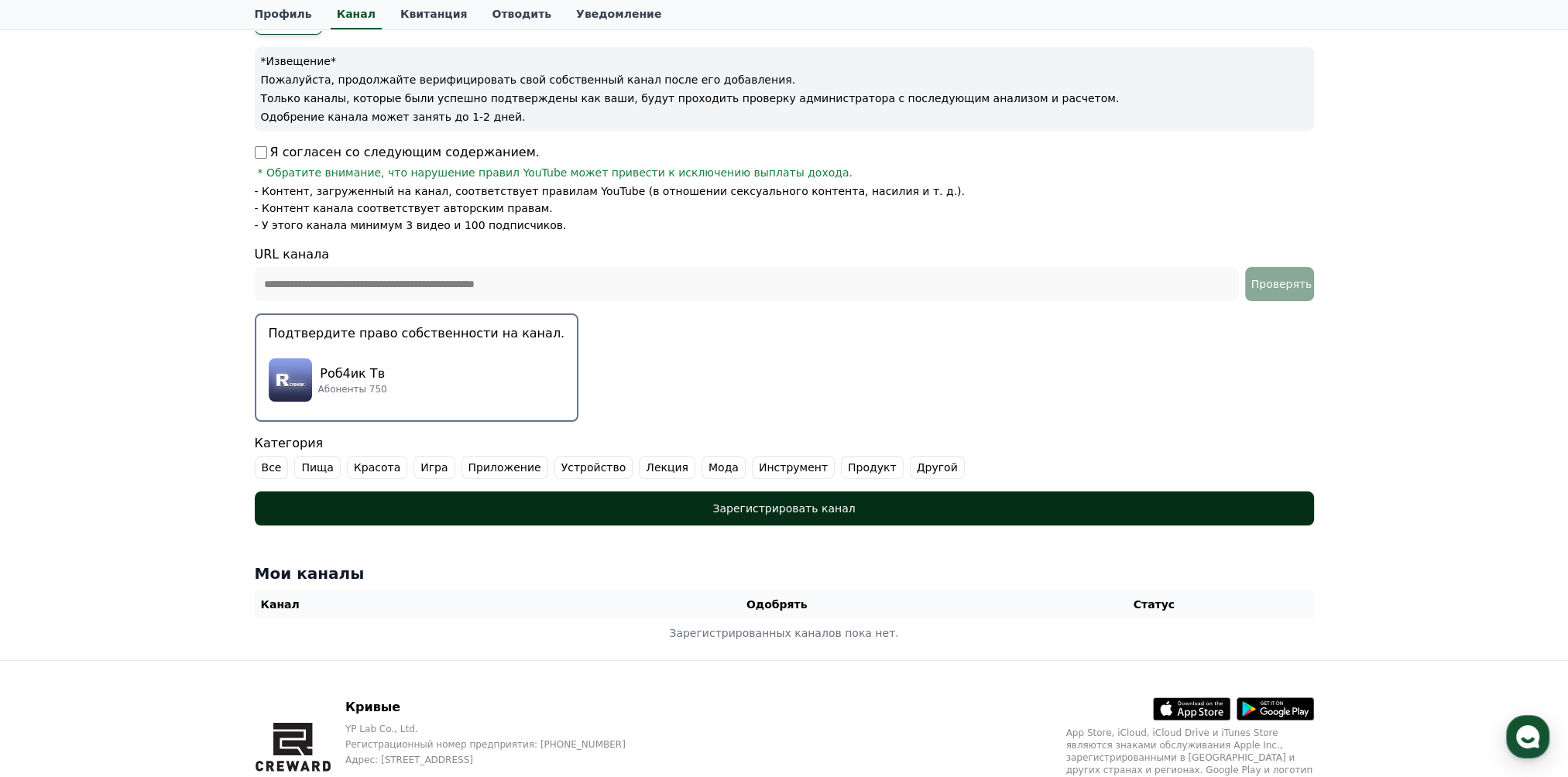
scroll to position [163, 0]
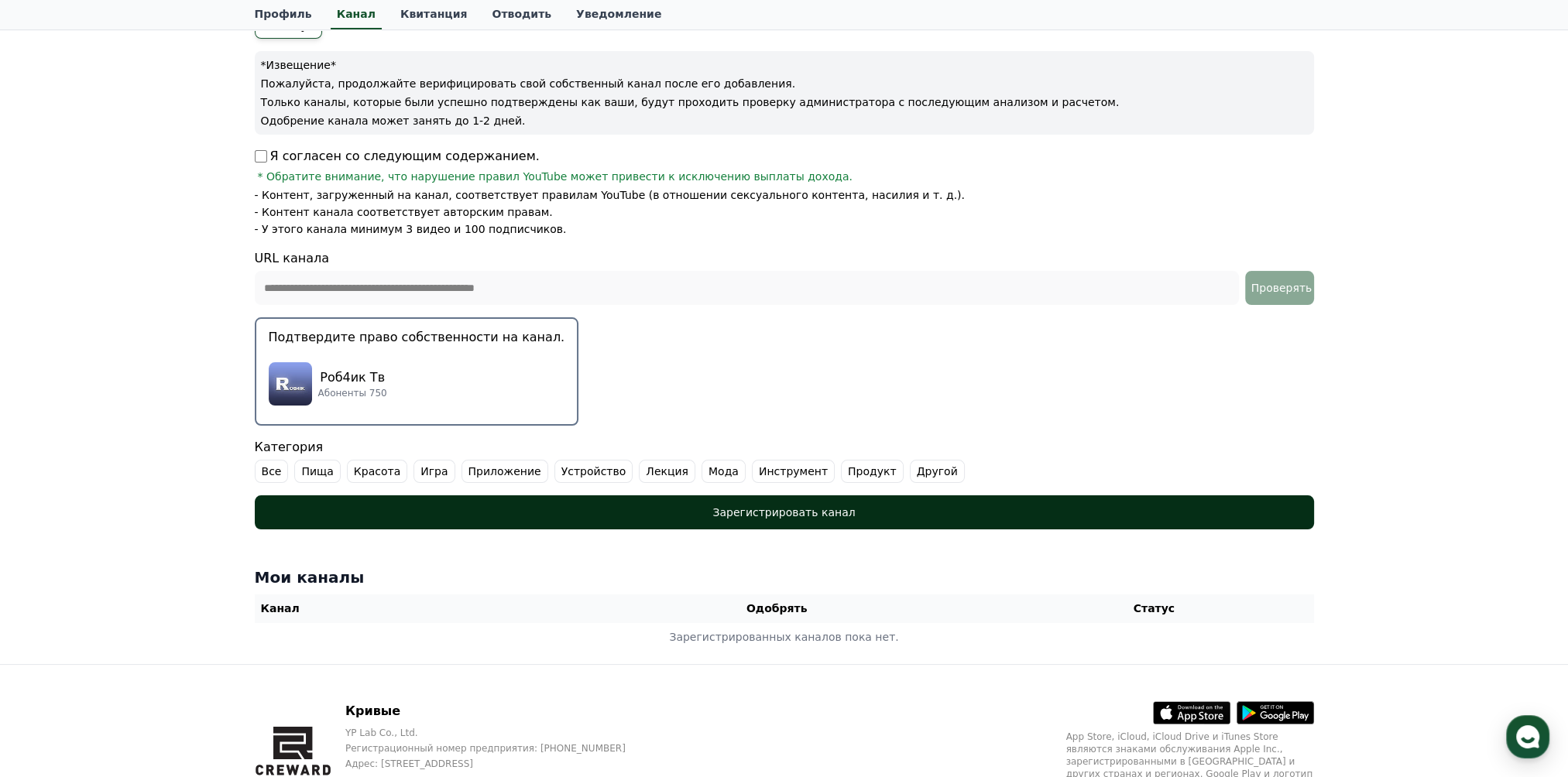
click at [749, 506] on font "Зарегистрировать канал" at bounding box center [784, 512] width 143 height 12
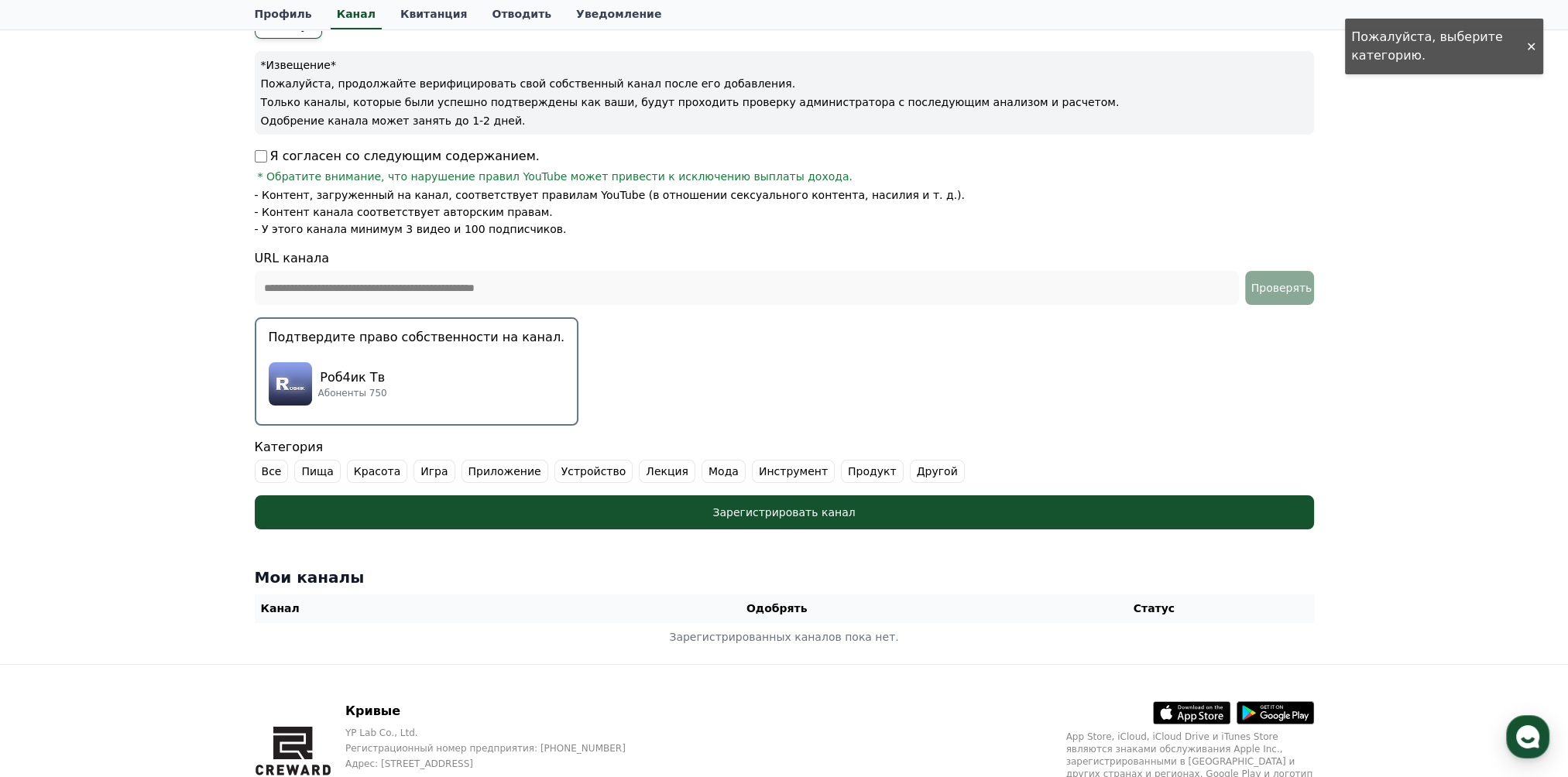
click at [917, 472] on font "Другой" at bounding box center [937, 471] width 41 height 16
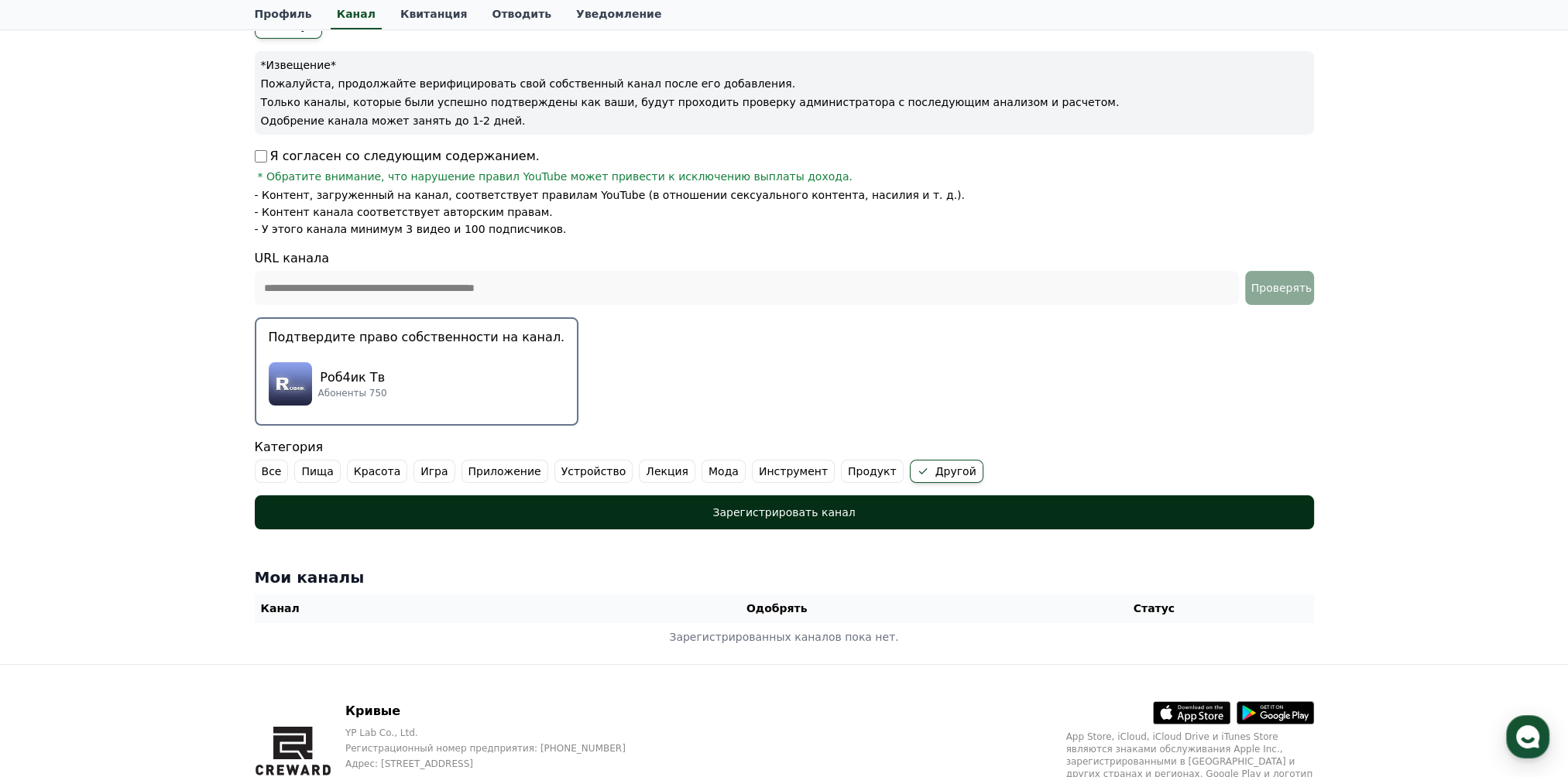
click at [799, 511] on font "Зарегистрировать канал" at bounding box center [784, 512] width 143 height 12
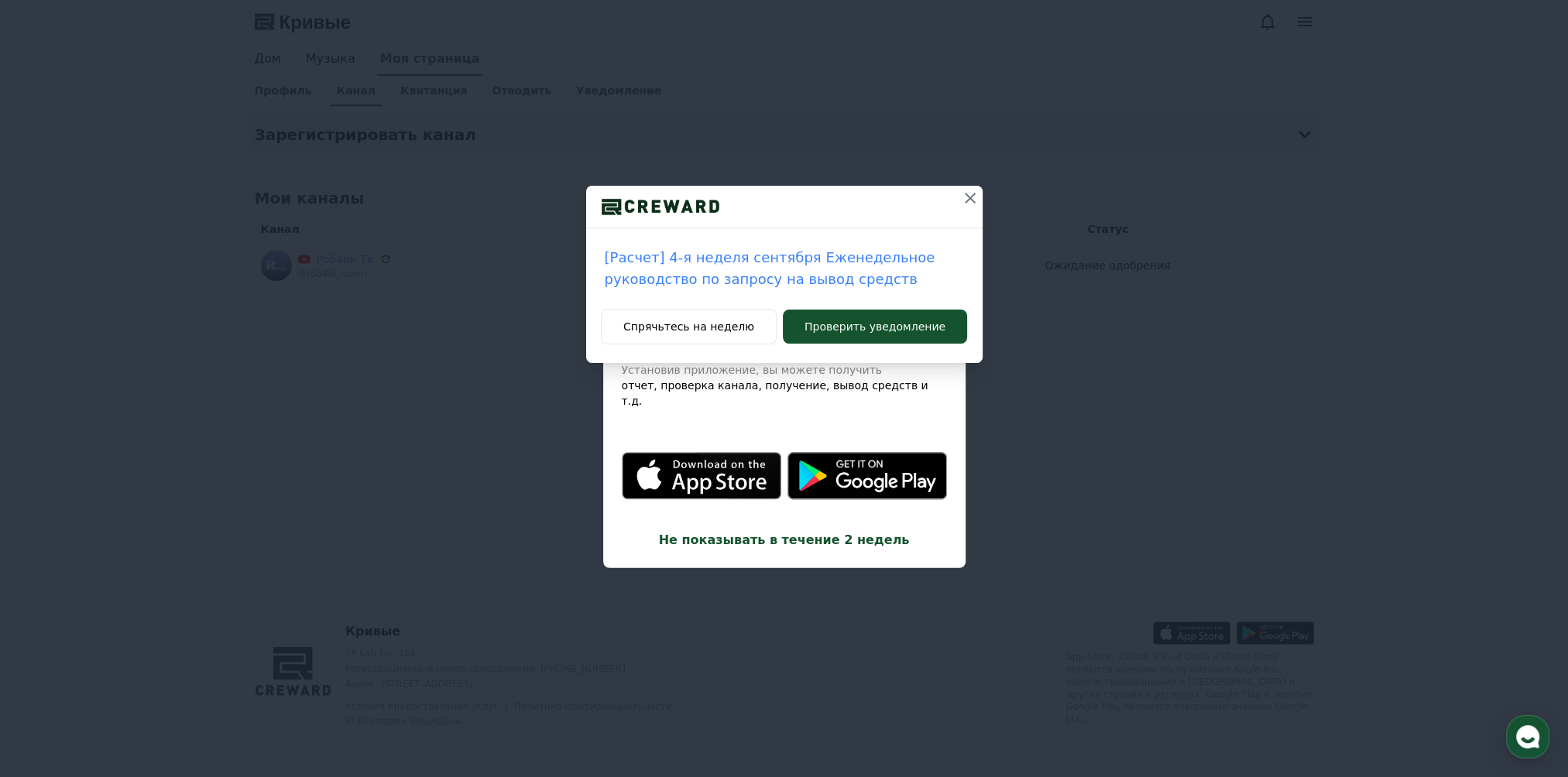
click at [967, 196] on icon at bounding box center [970, 198] width 11 height 11
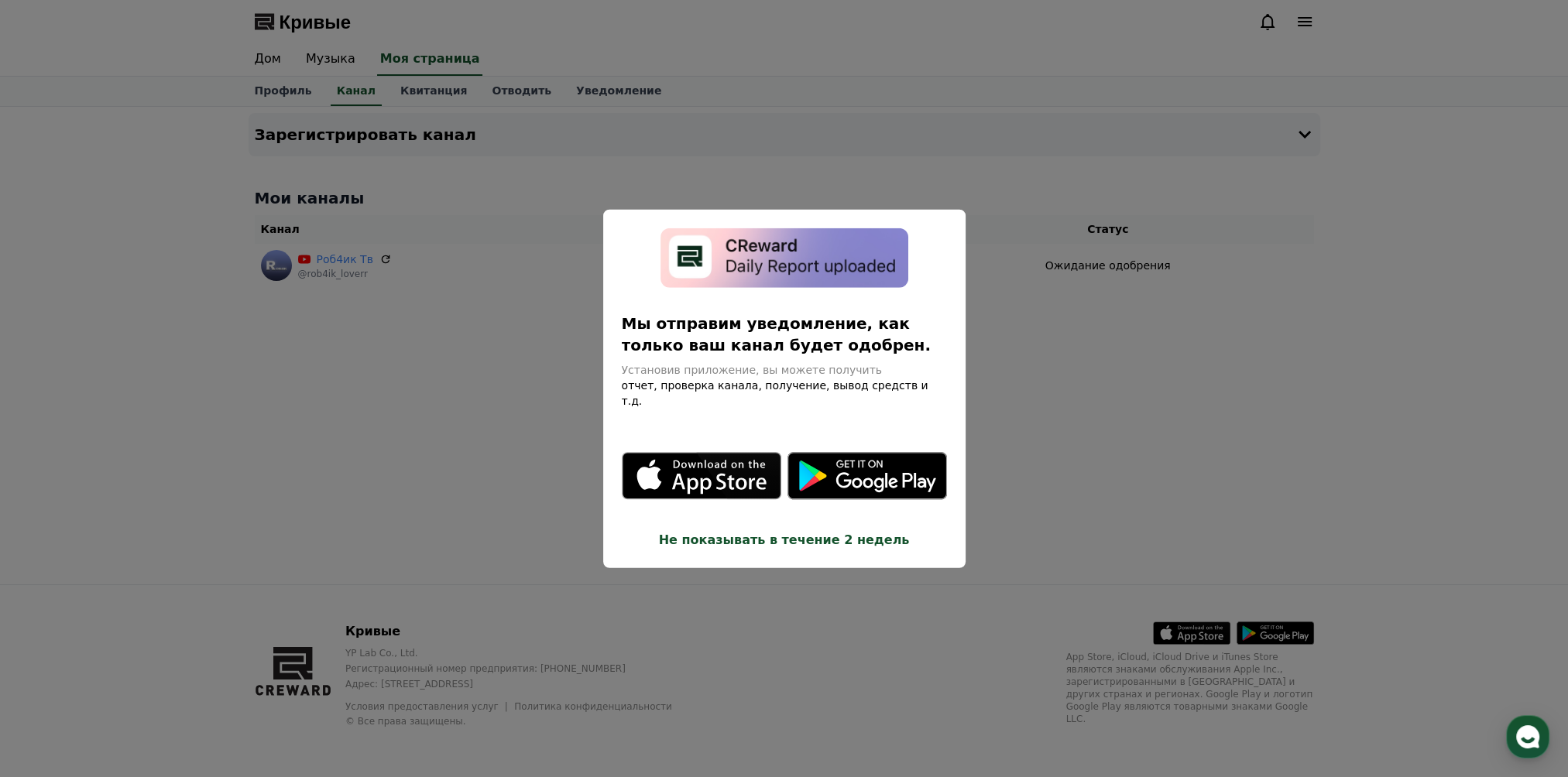
click at [1043, 325] on button "закрыть модальное окно" at bounding box center [784, 388] width 1568 height 777
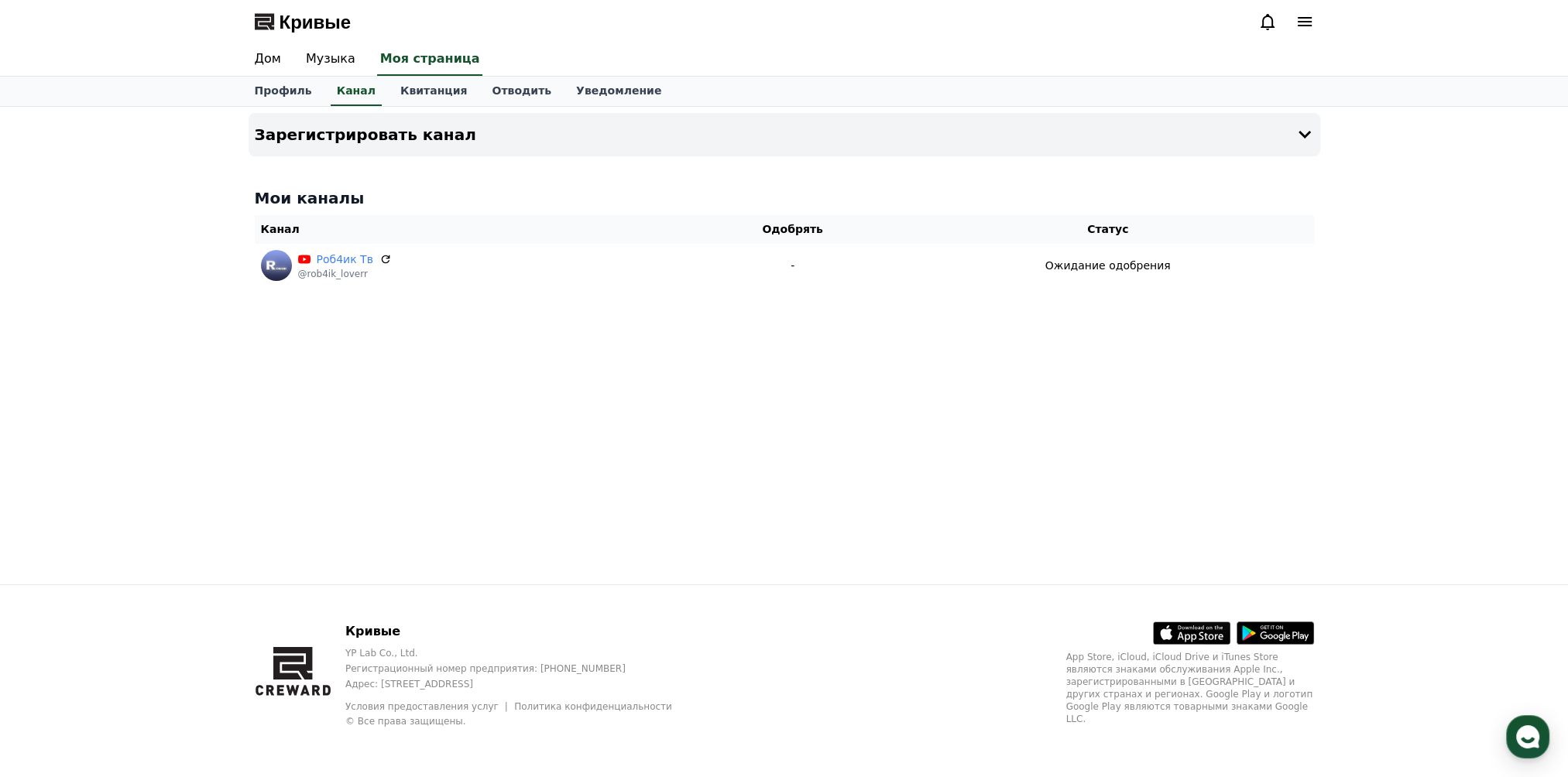
drag, startPoint x: 1468, startPoint y: 469, endPoint x: 1474, endPoint y: 554, distance: 85.2
click at [1468, 471] on div "Зарегистрировать канал Мои каналы Канал Одобрять Статус Роб4ик Тв @rob4ik_lover…" at bounding box center [784, 345] width 1568 height 478
click at [1422, 469] on div "Зарегистрировать канал Мои каналы Канал Одобрять Статус Роб4ик Тв @rob4ik_lover…" at bounding box center [784, 345] width 1568 height 478
